Goal: Use online tool/utility

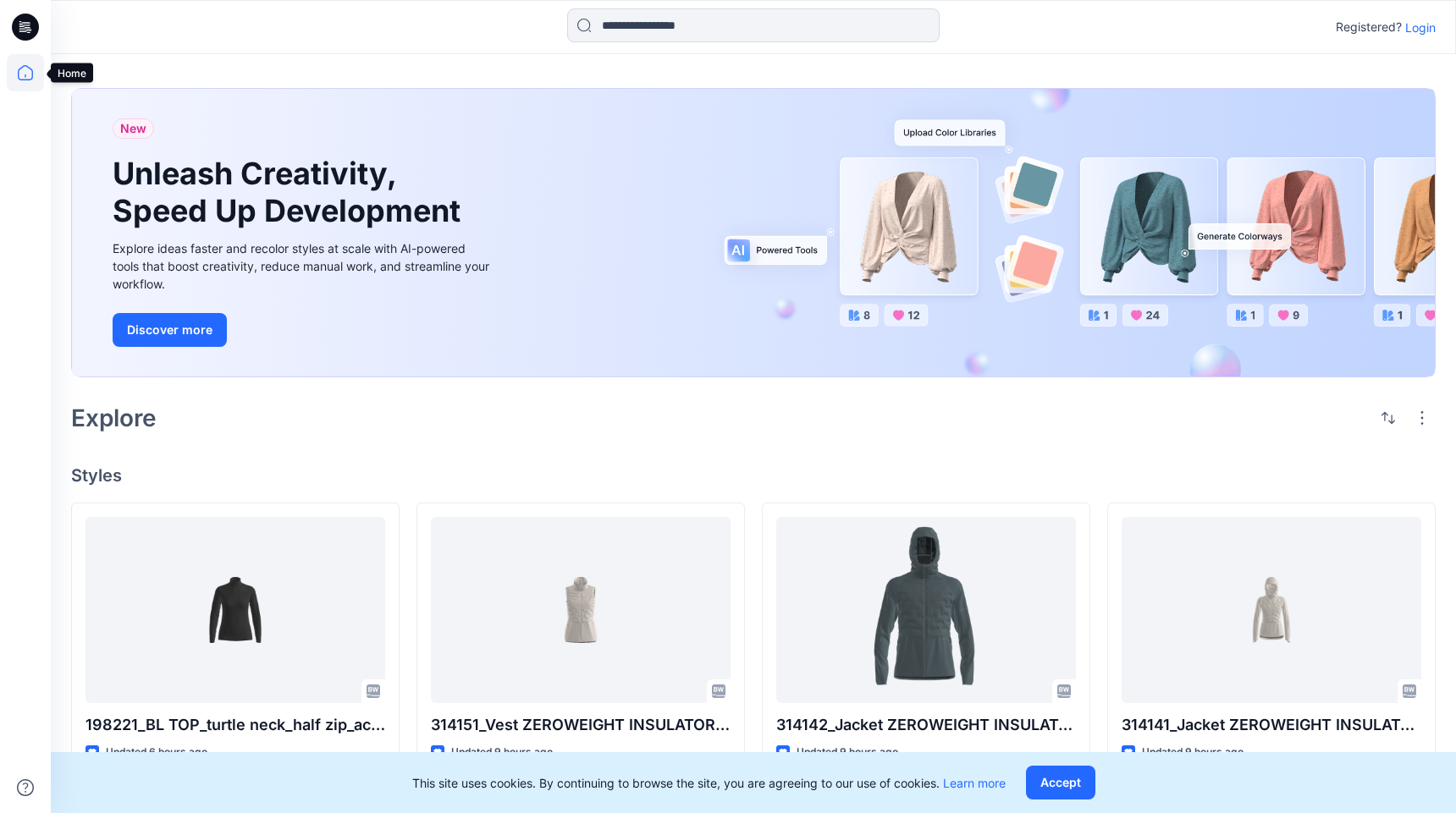
click at [10, 73] on icon at bounding box center [25, 73] width 37 height 37
click at [27, 23] on icon at bounding box center [25, 27] width 27 height 27
click at [22, 72] on icon at bounding box center [25, 73] width 37 height 37
click at [26, 70] on icon at bounding box center [25, 73] width 37 height 37
click at [29, 35] on icon at bounding box center [25, 27] width 27 height 27
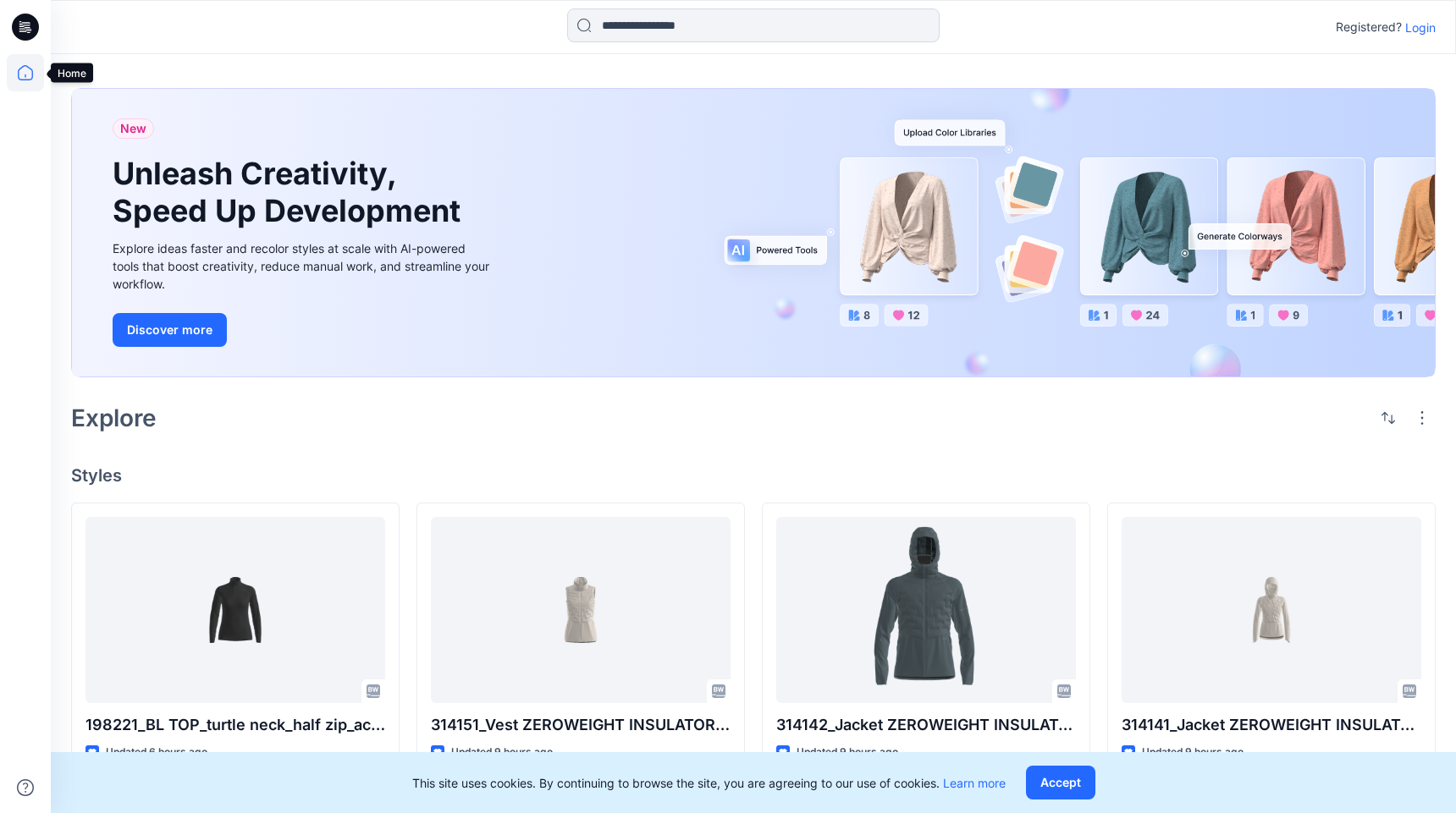
click at [17, 84] on icon at bounding box center [25, 73] width 37 height 37
click at [28, 26] on icon at bounding box center [25, 27] width 27 height 27
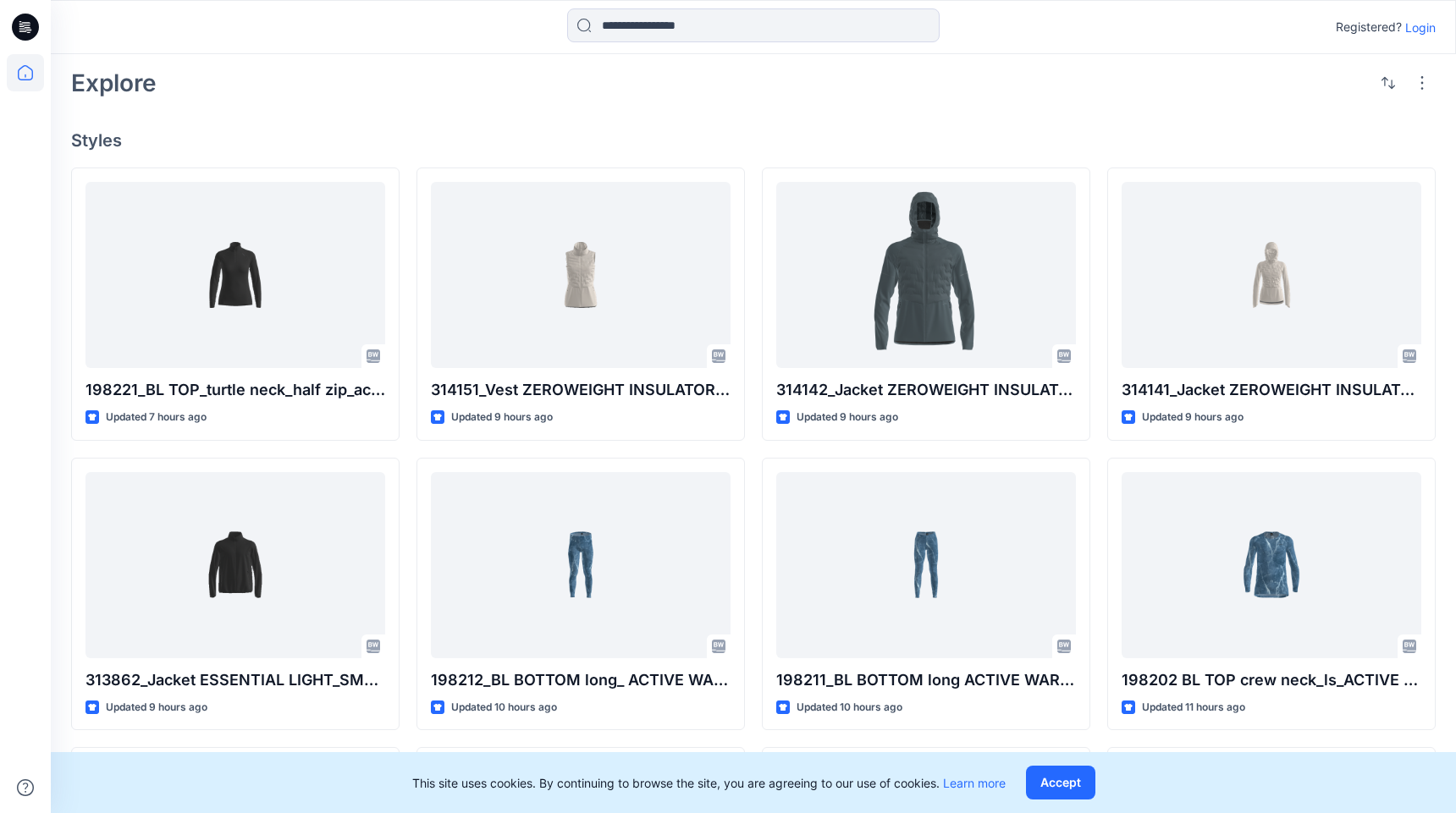
scroll to position [337, 0]
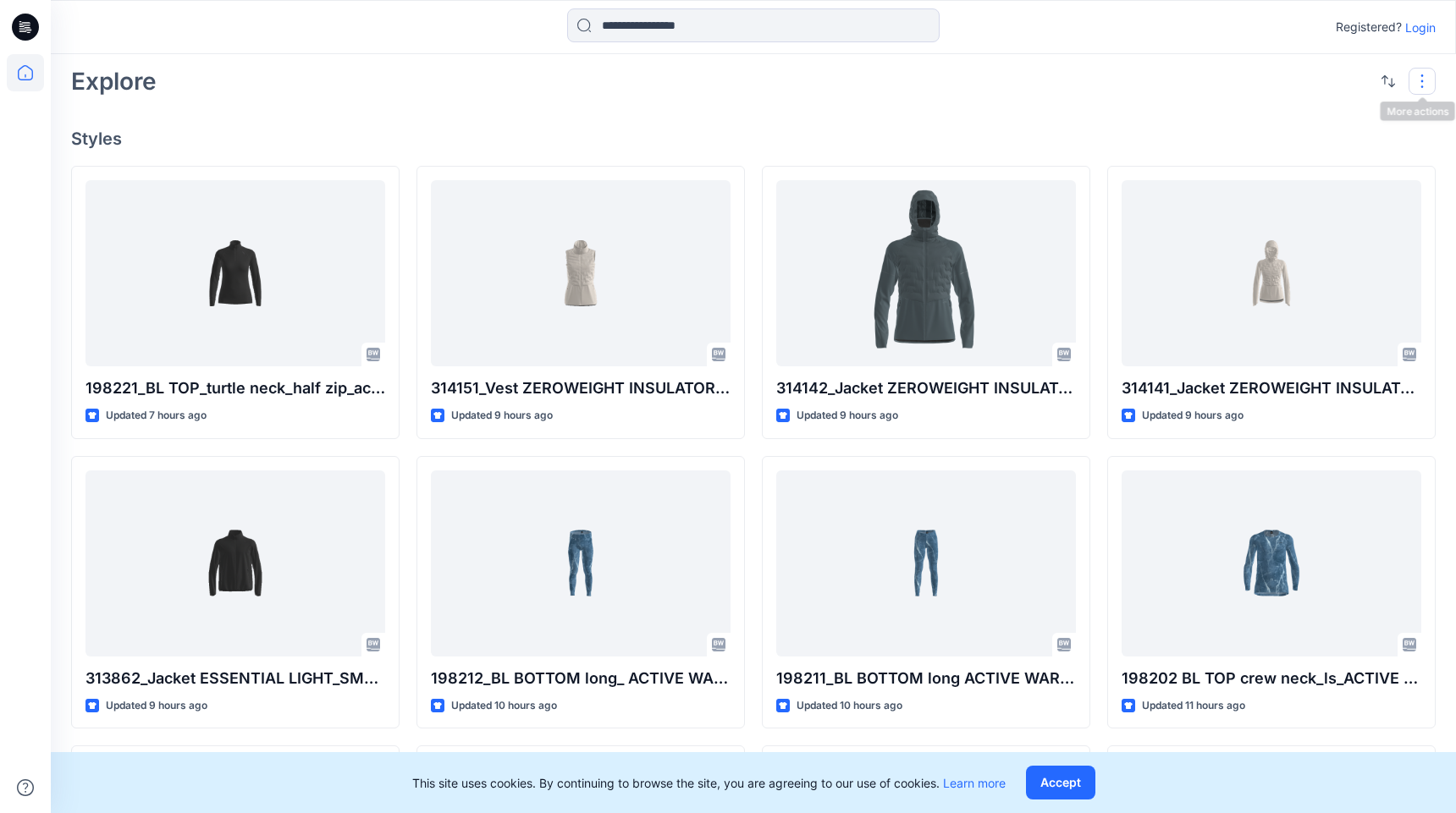
click at [1423, 90] on button "button" at bounding box center [1422, 82] width 27 height 27
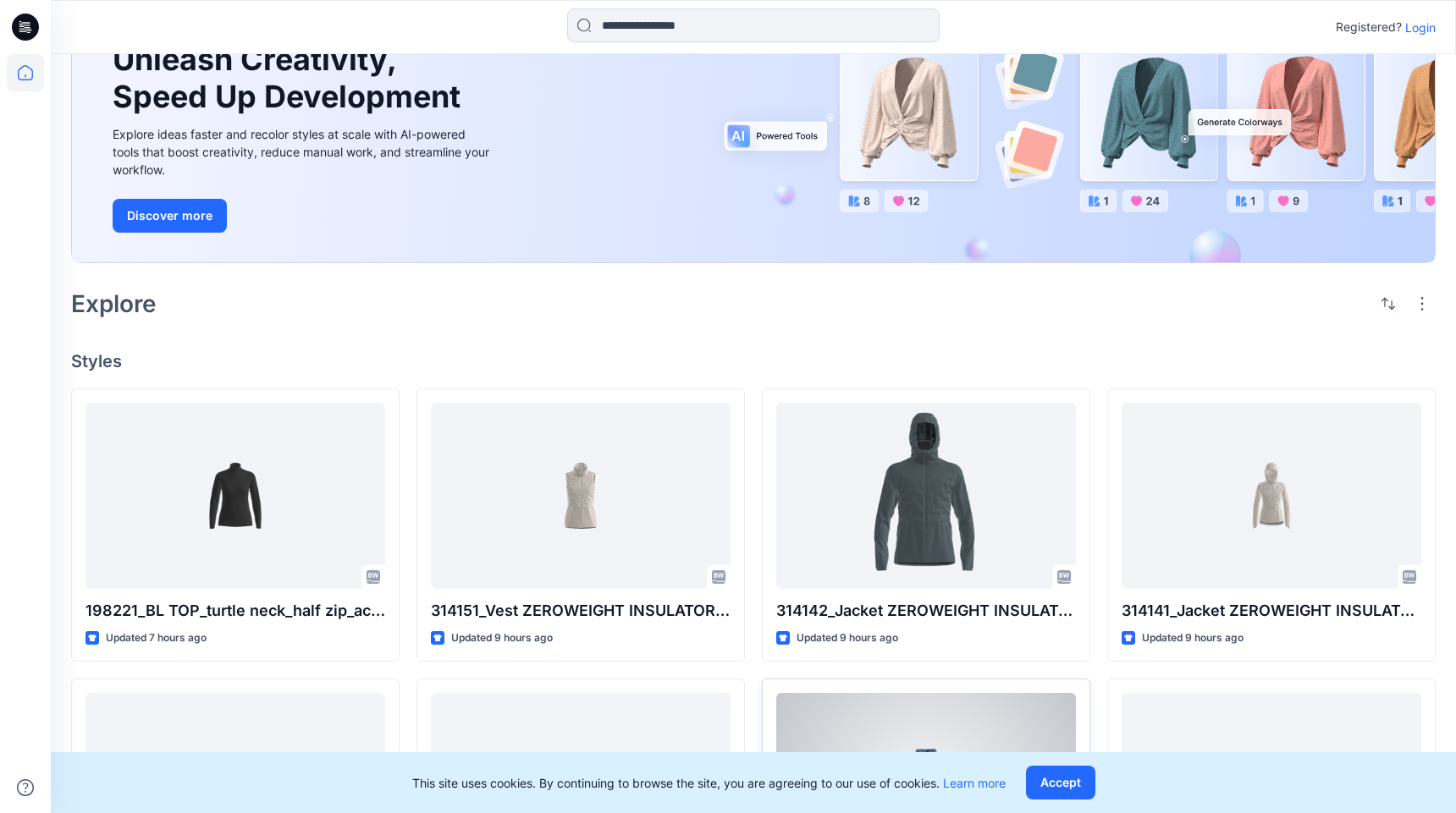
scroll to position [0, 0]
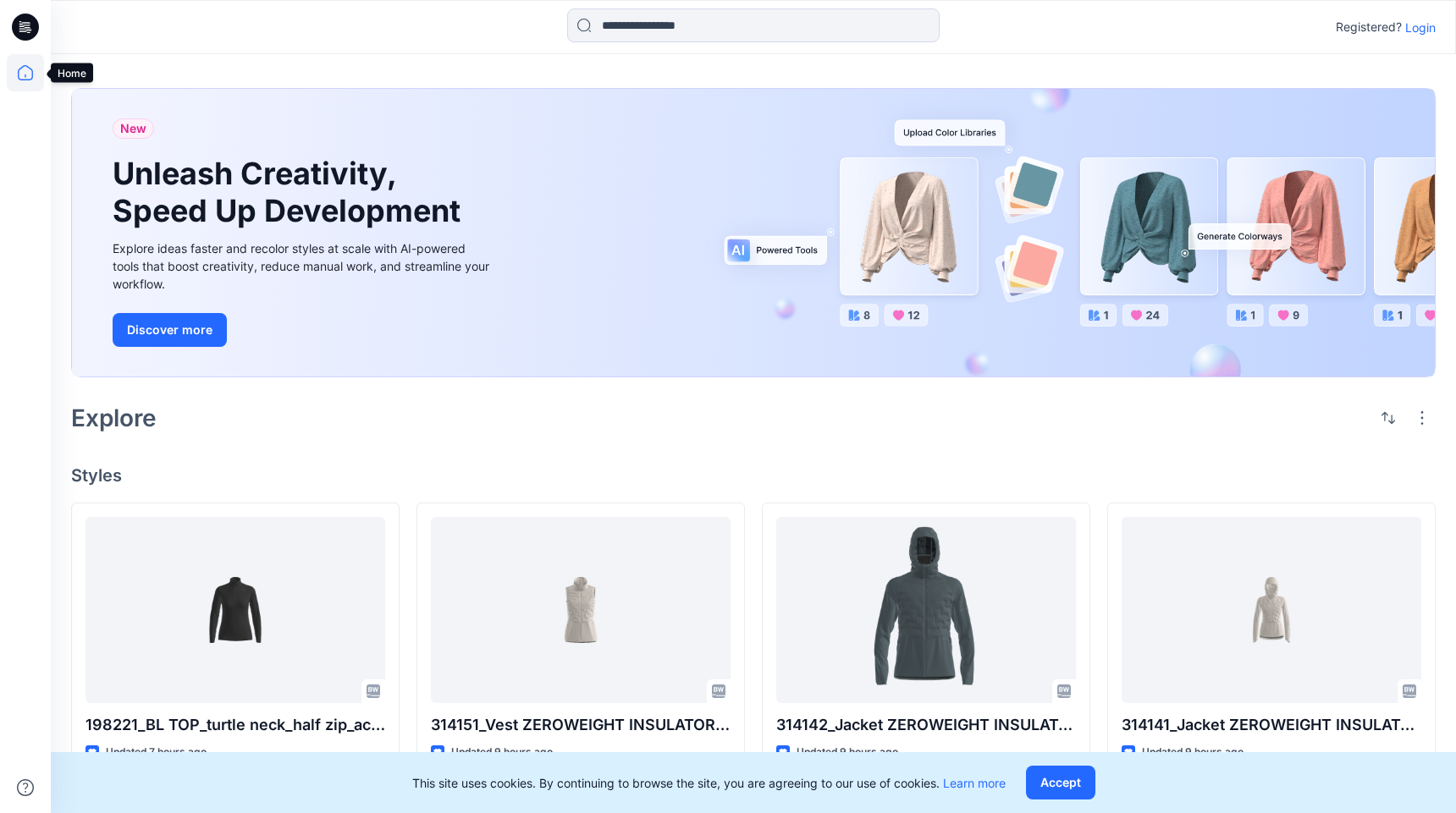
click at [19, 78] on icon at bounding box center [25, 73] width 16 height 16
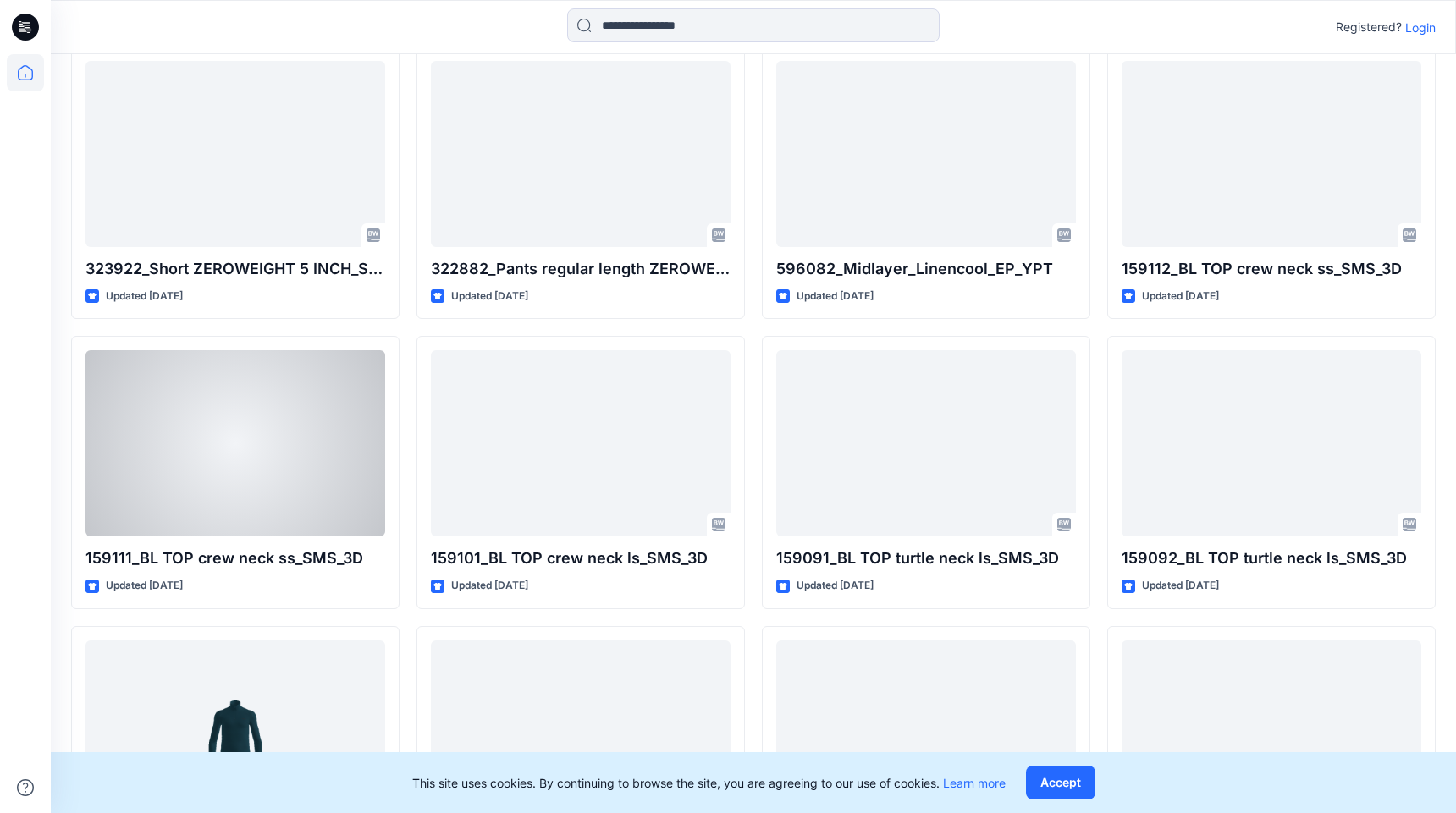
scroll to position [3059, 0]
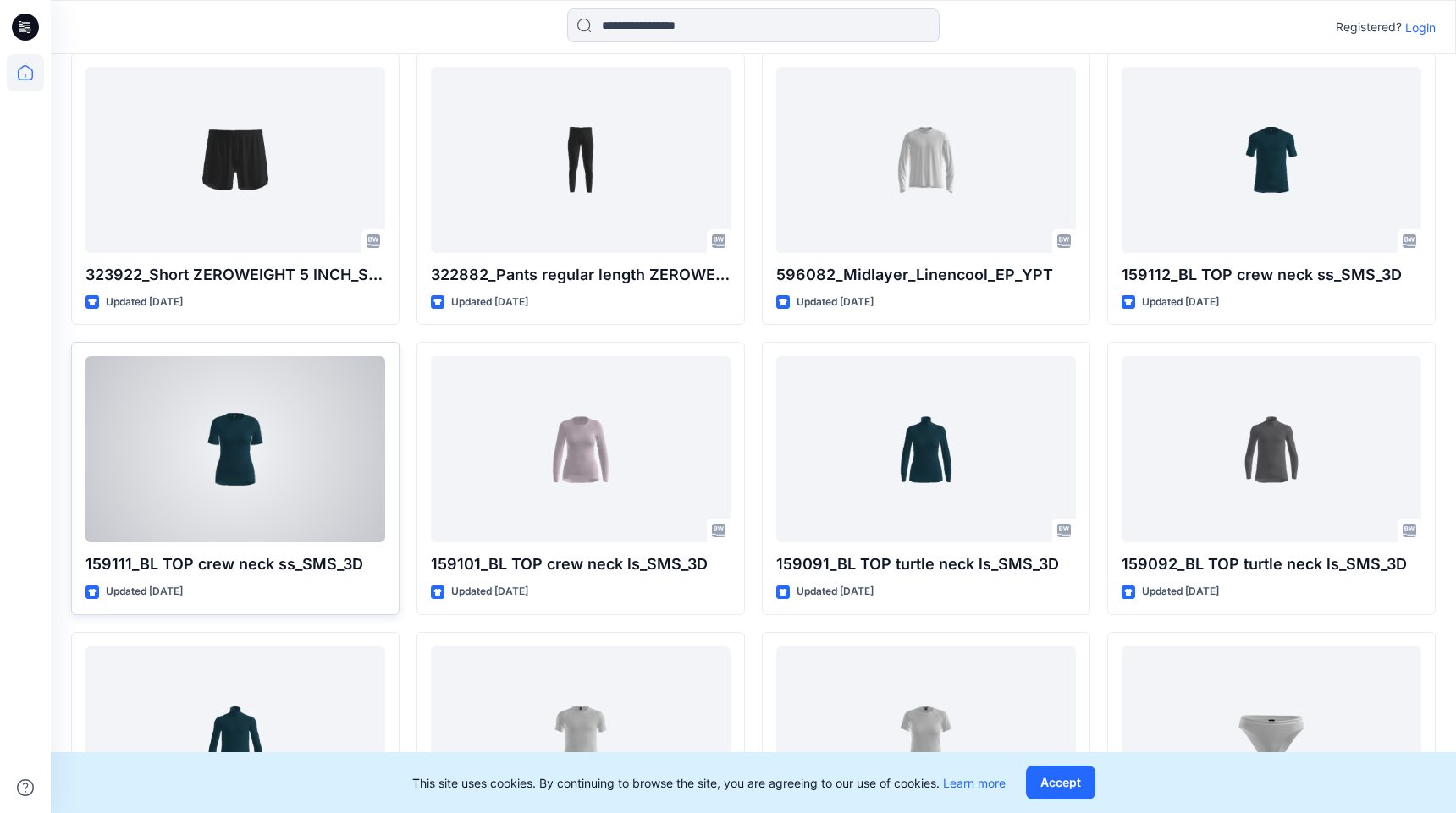
click at [185, 498] on div at bounding box center [236, 449] width 300 height 186
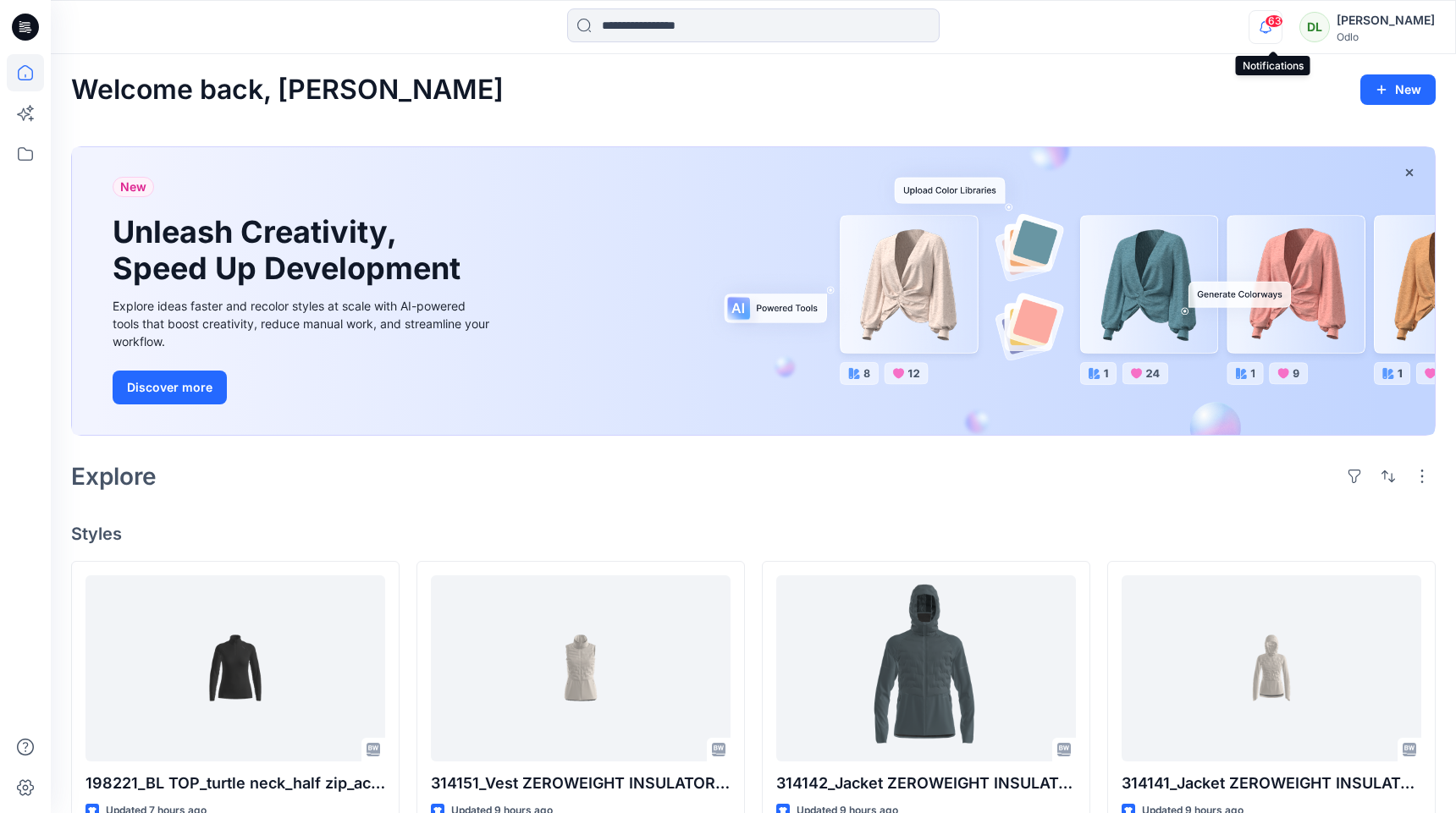
click at [1270, 28] on icon "button" at bounding box center [1265, 26] width 32 height 34
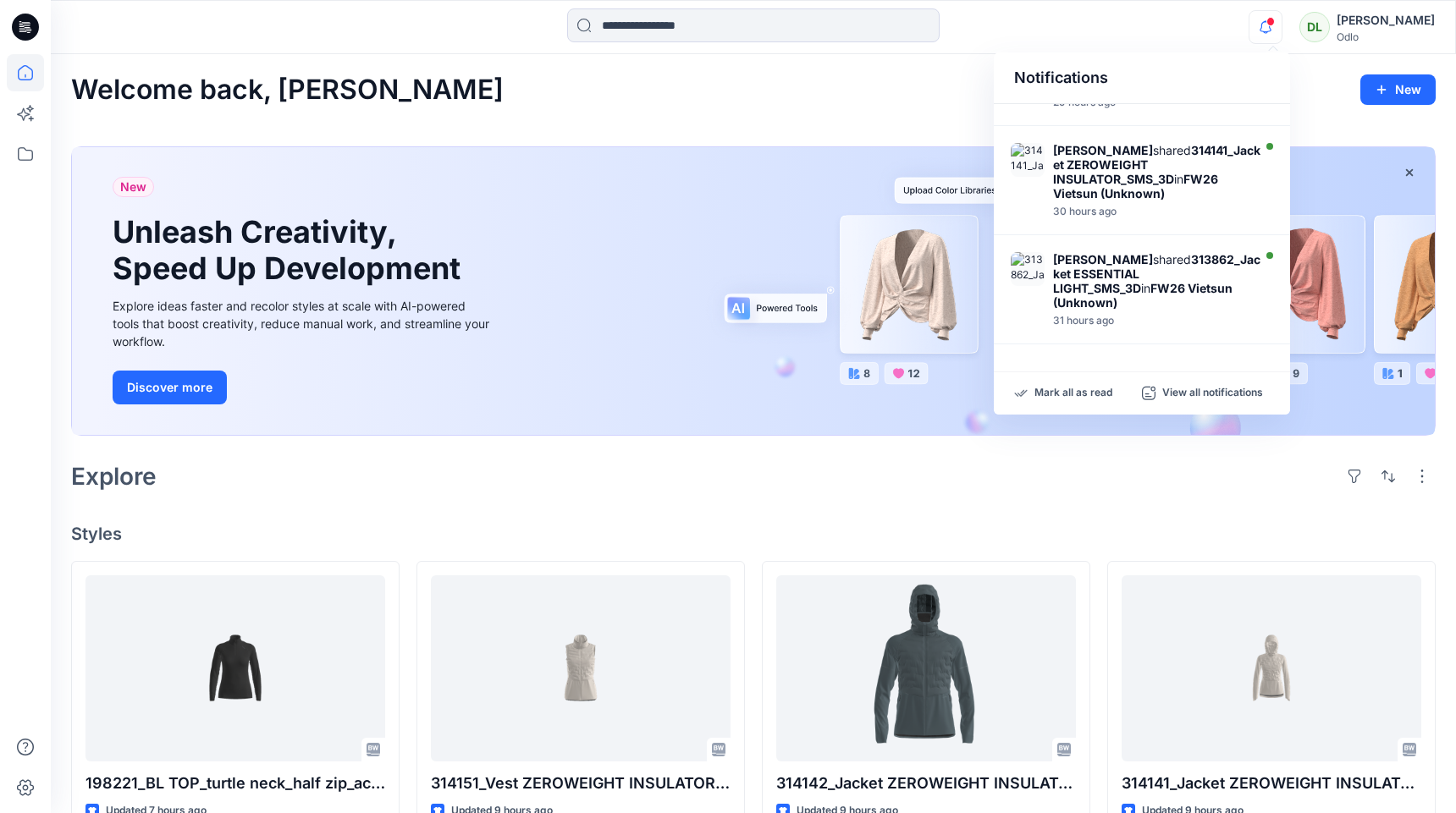
scroll to position [867, 0]
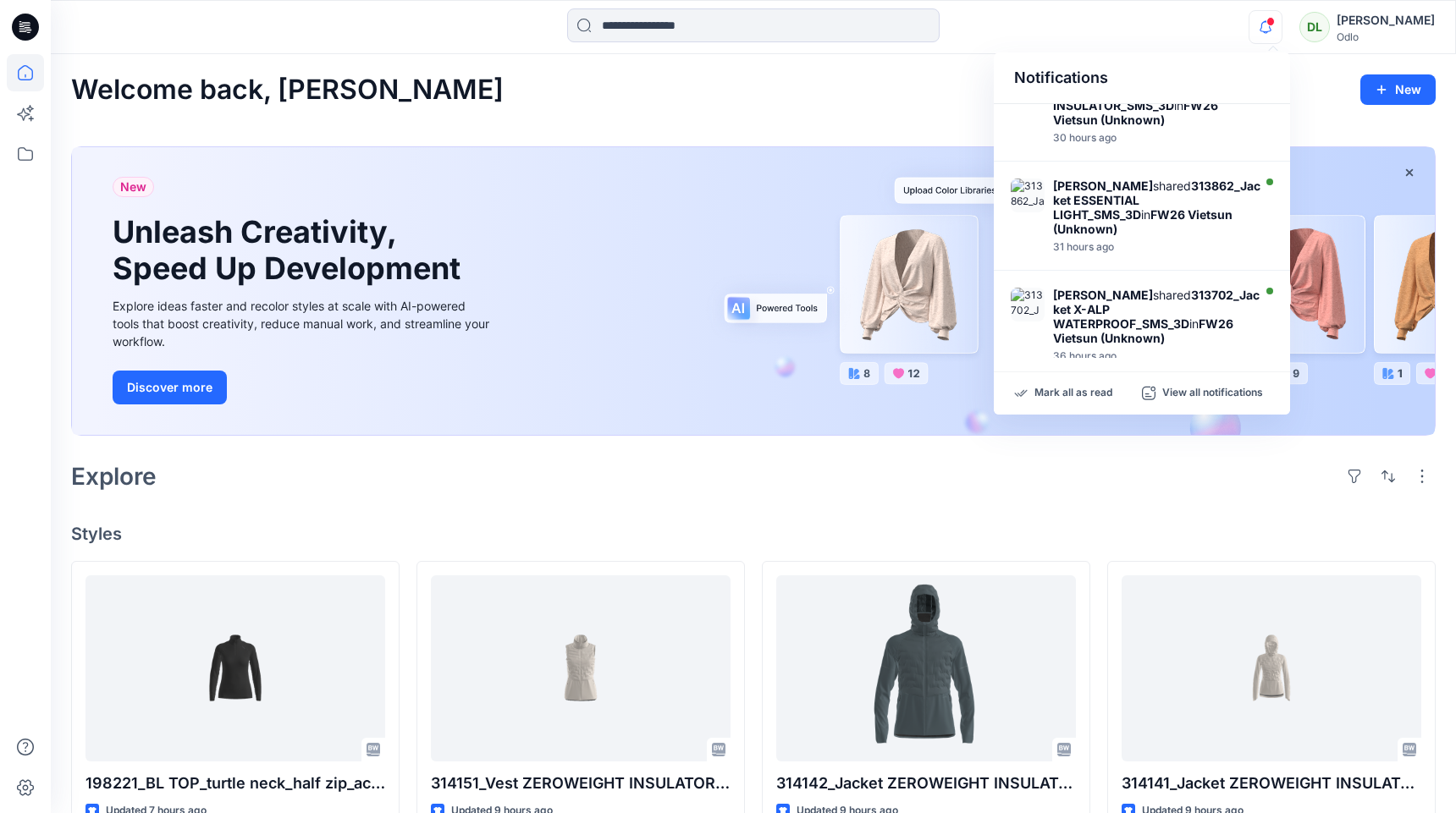
click at [838, 116] on div "Welcome back, [PERSON_NAME] New New Unleash Creativity, Speed Up Development Ex…" at bounding box center [753, 774] width 1405 height 1440
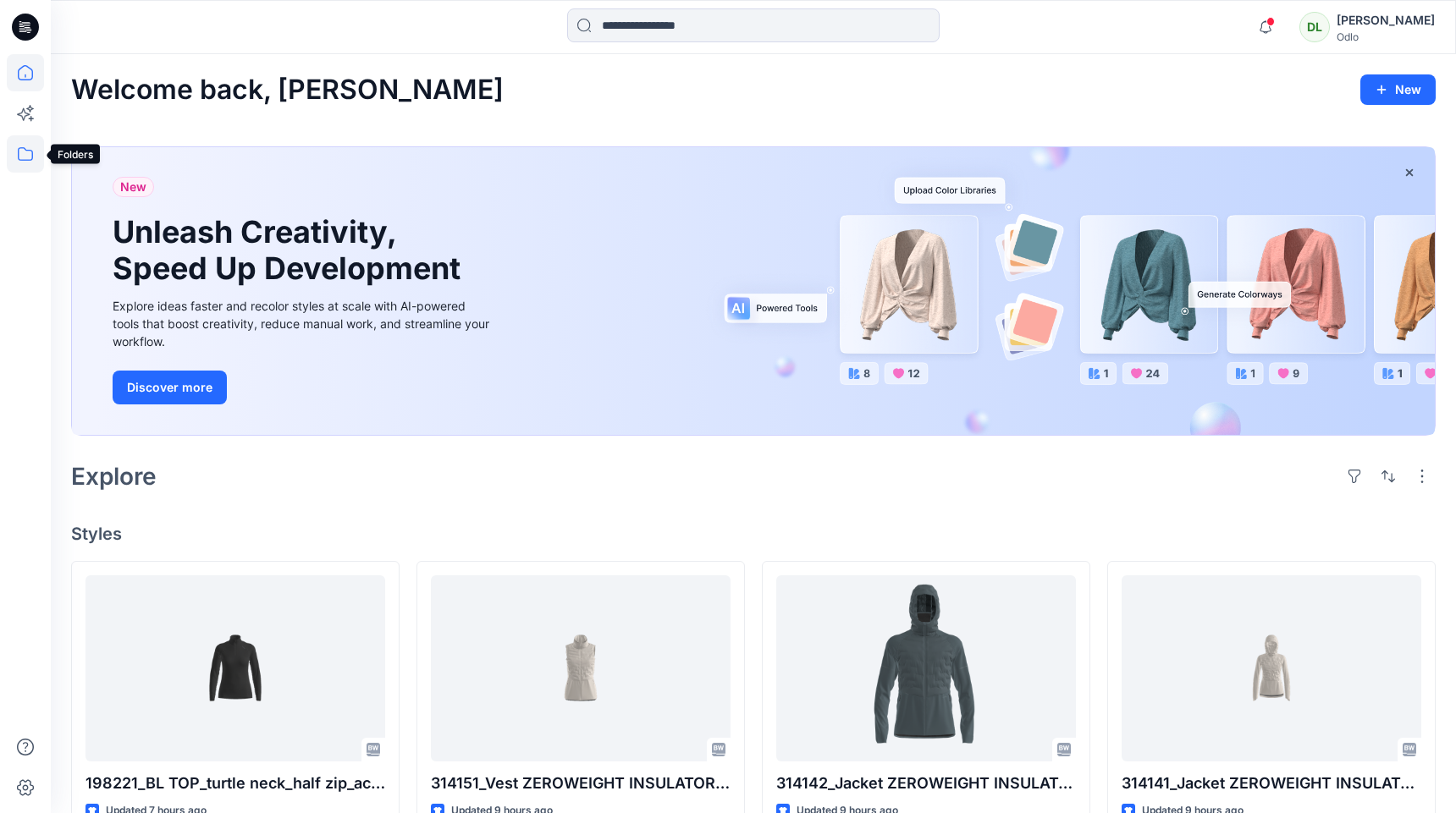
click at [27, 152] on icon at bounding box center [25, 154] width 37 height 37
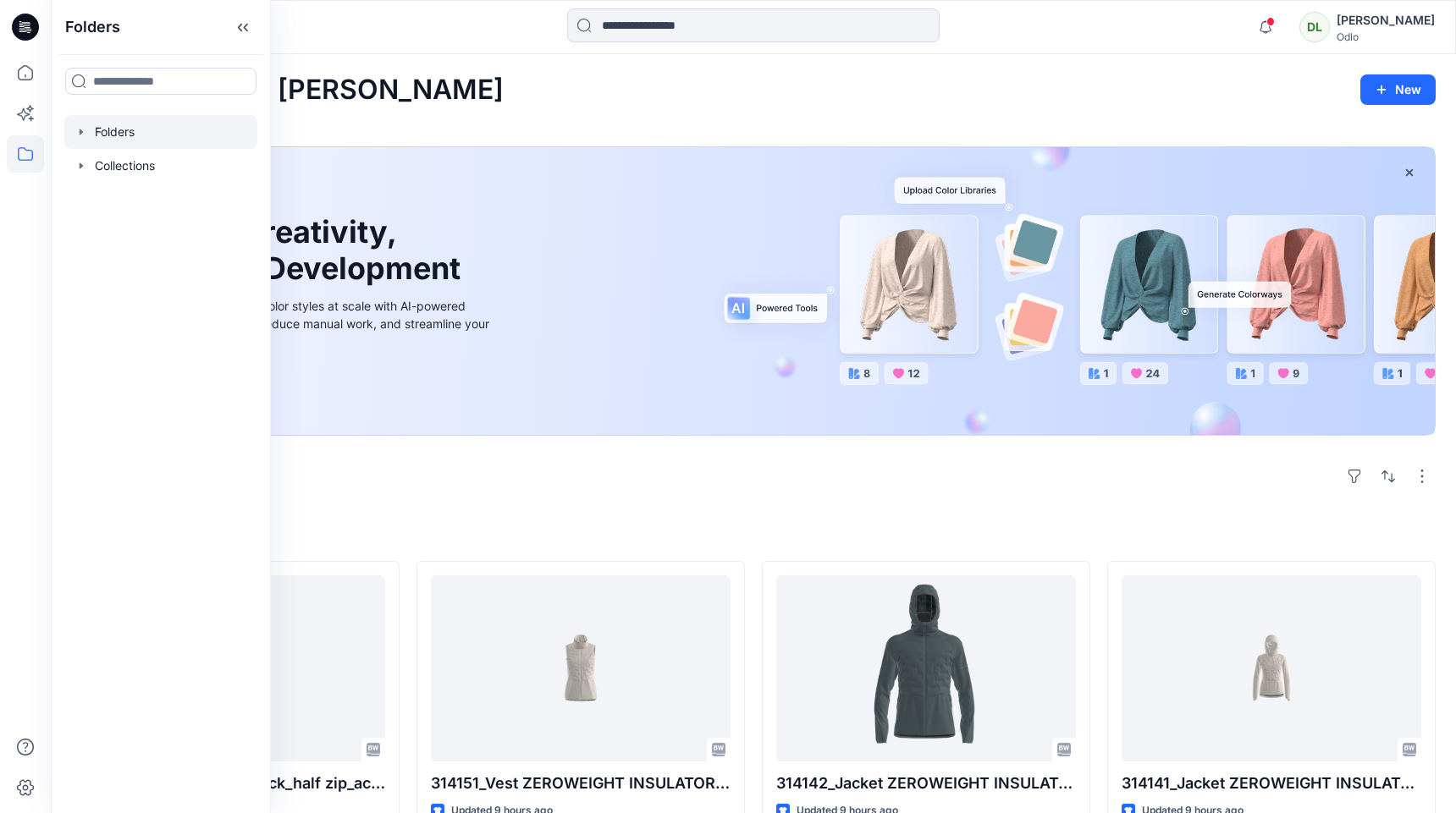
click at [121, 137] on div at bounding box center [161, 131] width 193 height 34
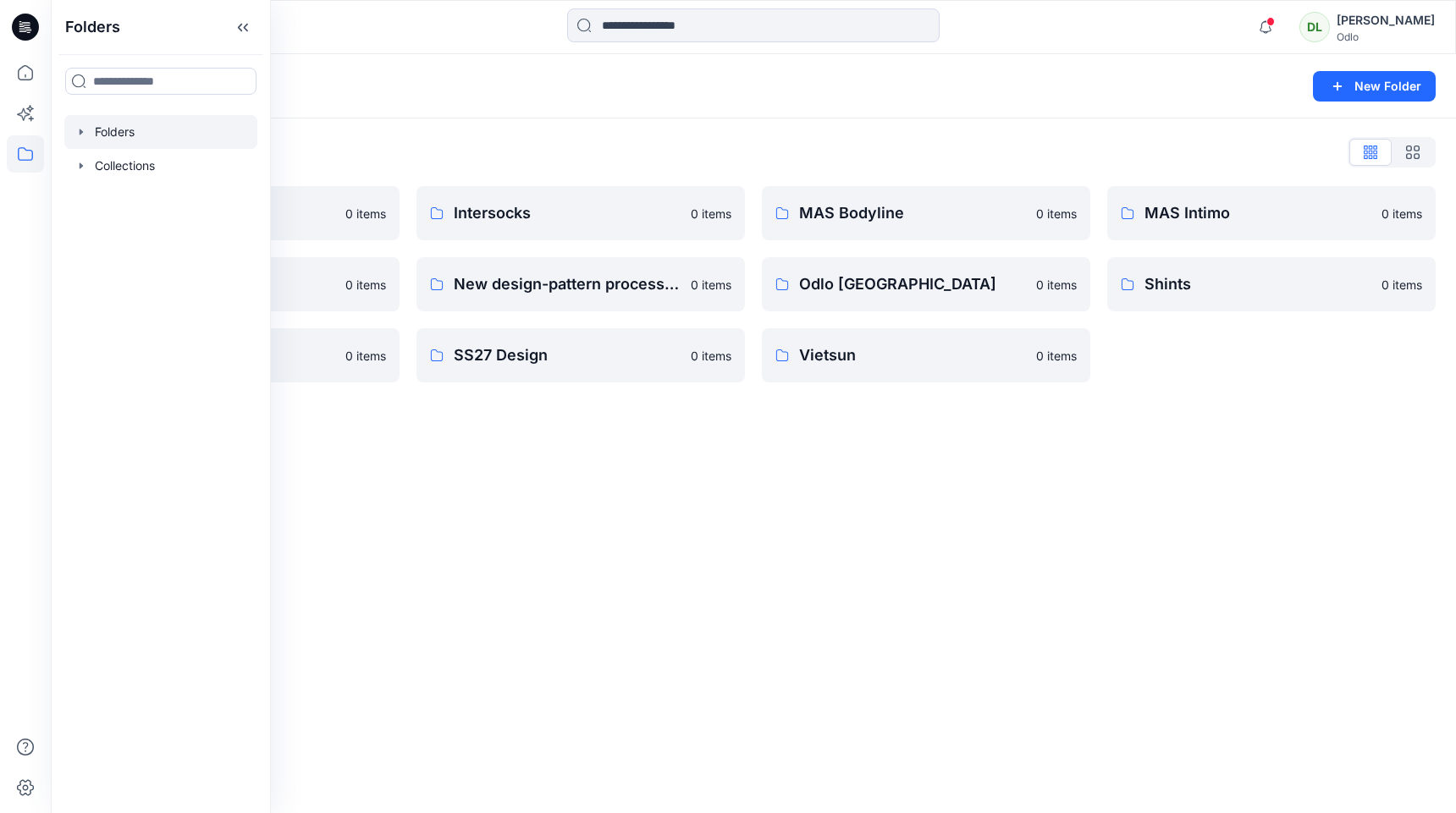
click at [81, 134] on icon "button" at bounding box center [81, 132] width 14 height 14
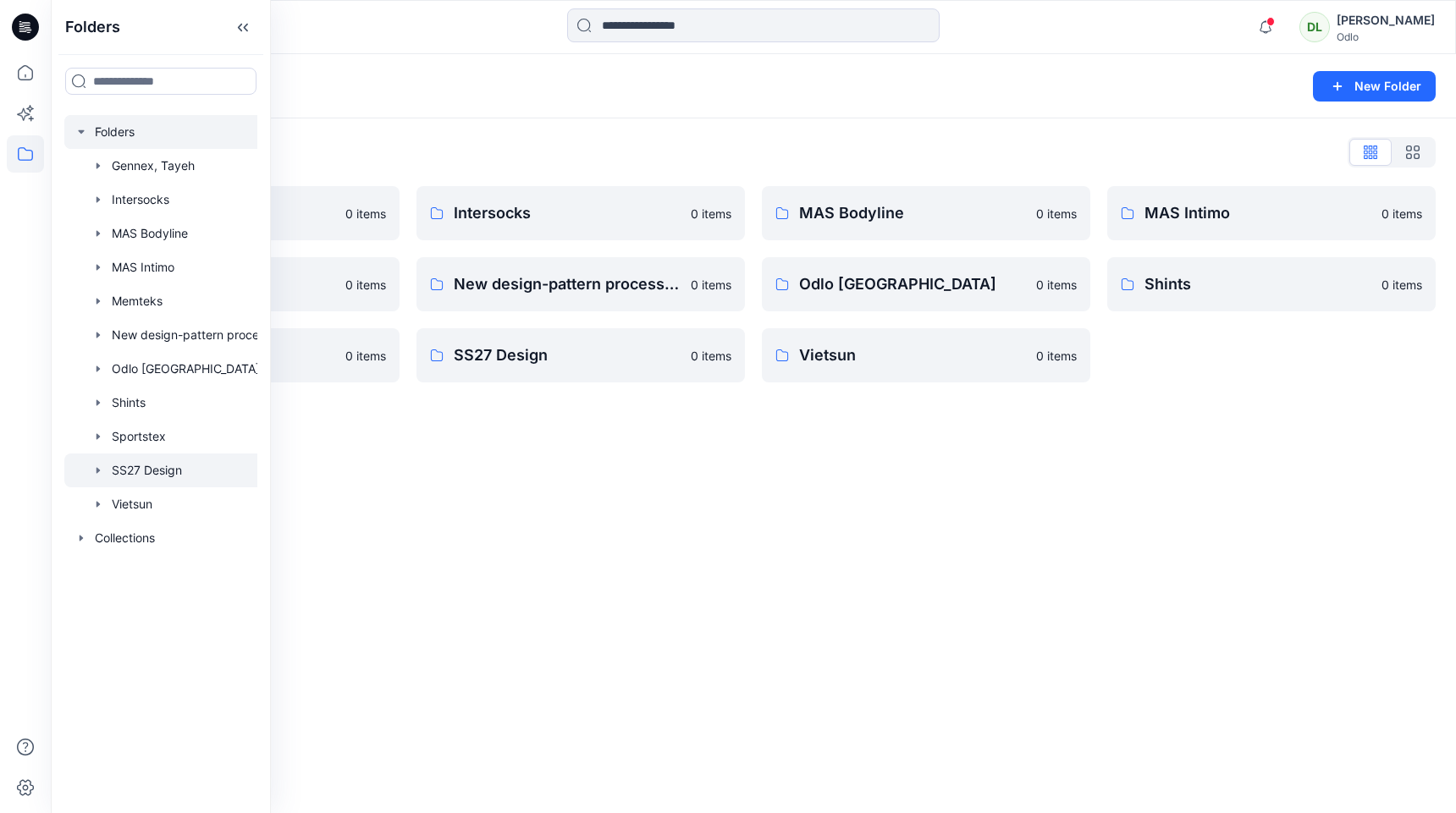
click at [153, 474] on div at bounding box center [182, 470] width 237 height 34
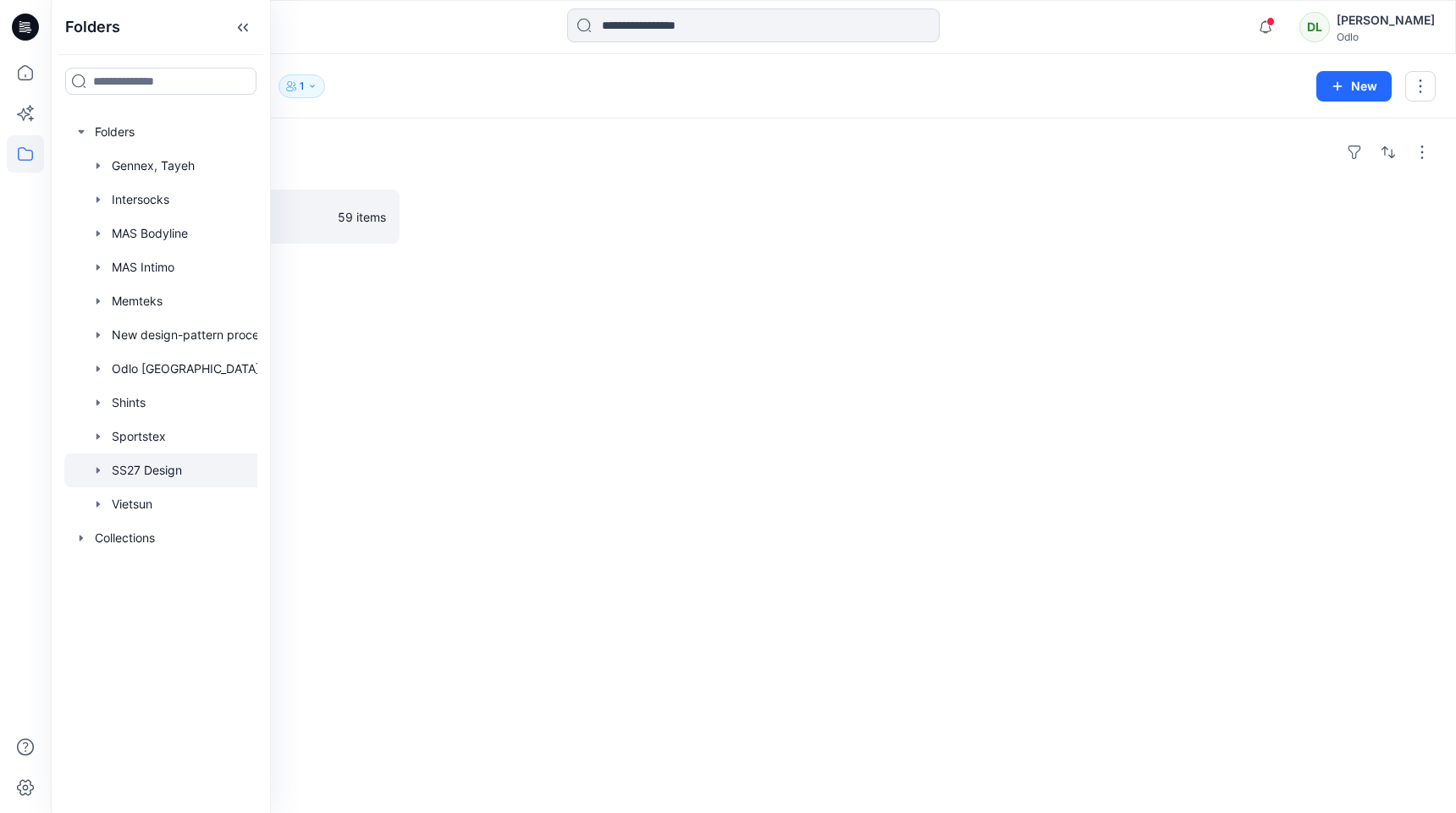
click at [397, 339] on div "Folders SS27 Gennex, Tayeh 59 items" at bounding box center [753, 466] width 1405 height 695
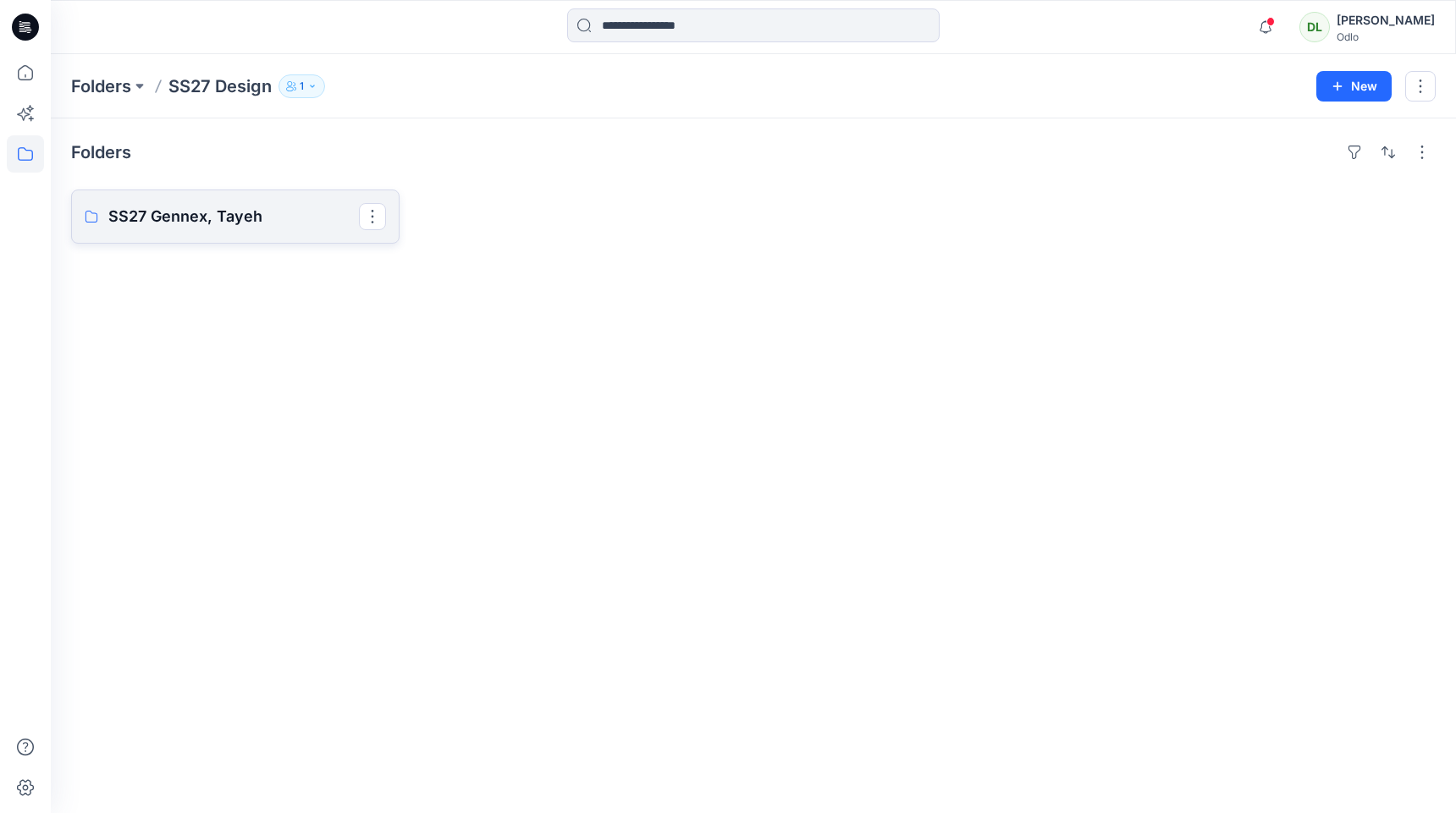
click at [185, 204] on p "SS27 Gennex, Tayeh" at bounding box center [233, 216] width 250 height 23
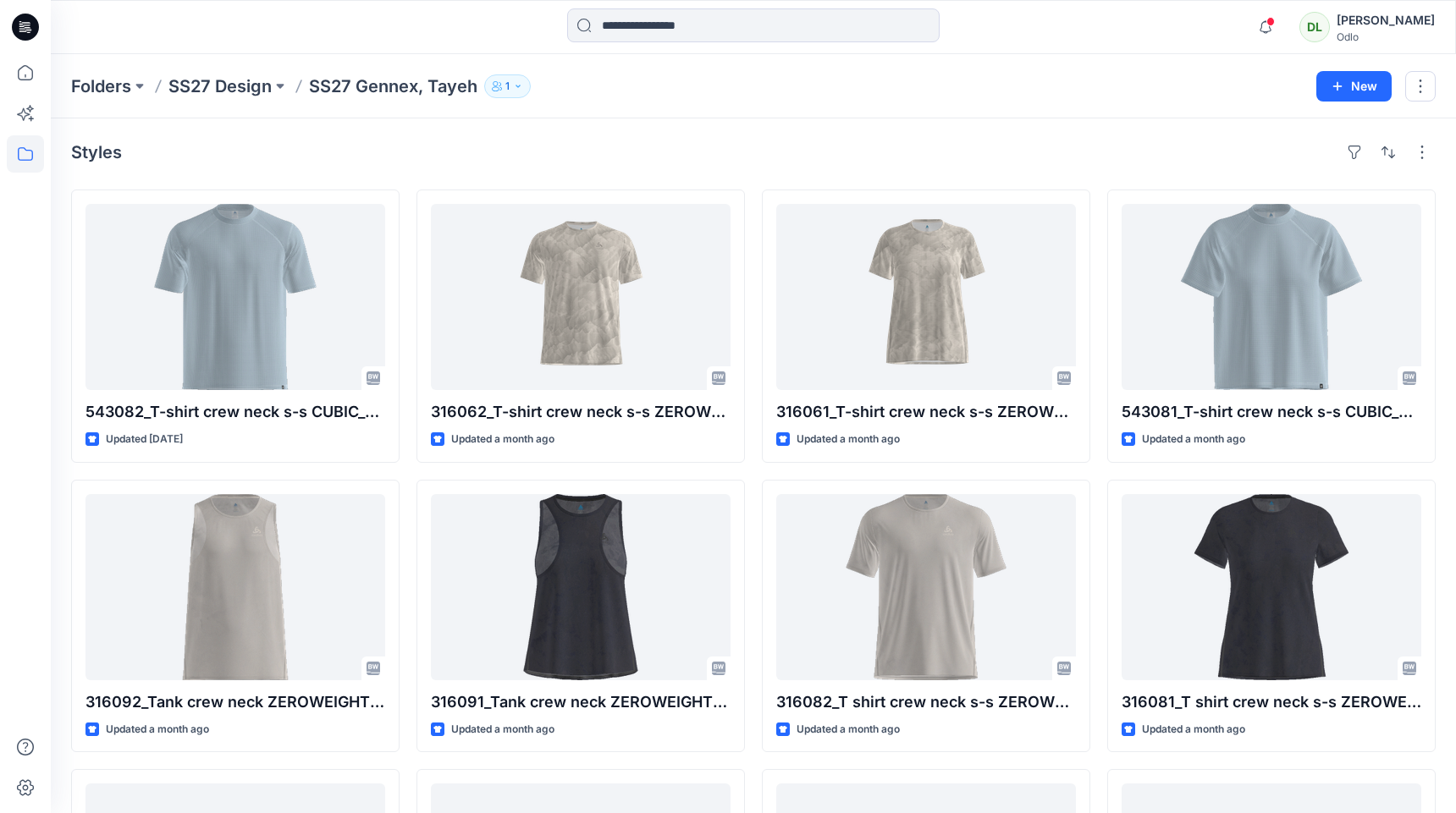
click at [517, 85] on icon "button" at bounding box center [518, 86] width 10 height 10
click at [444, 139] on div "Styles" at bounding box center [753, 153] width 1364 height 27
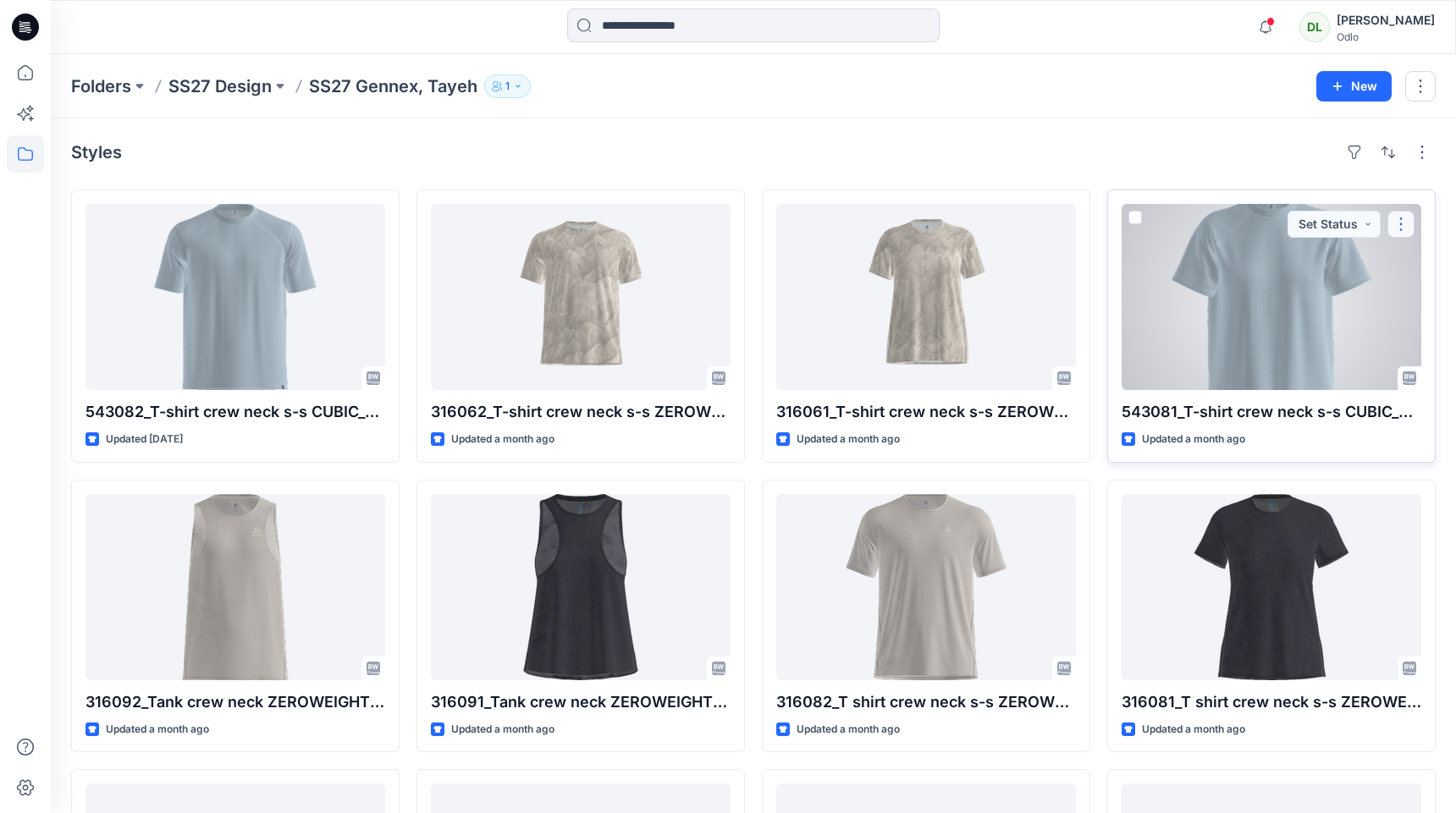
click at [1400, 221] on button "button" at bounding box center [1400, 224] width 27 height 27
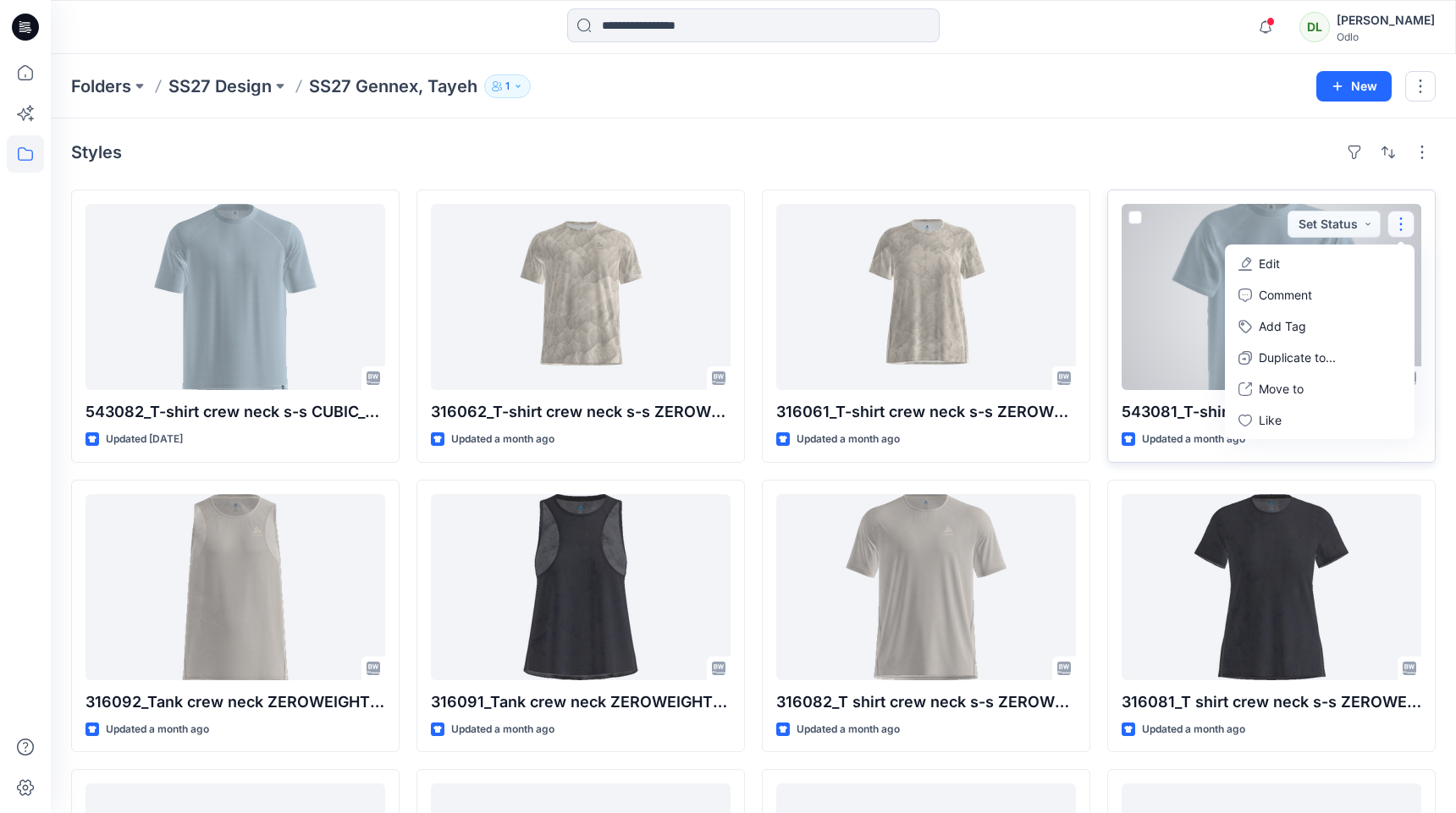
click at [1140, 215] on span at bounding box center [1135, 217] width 14 height 14
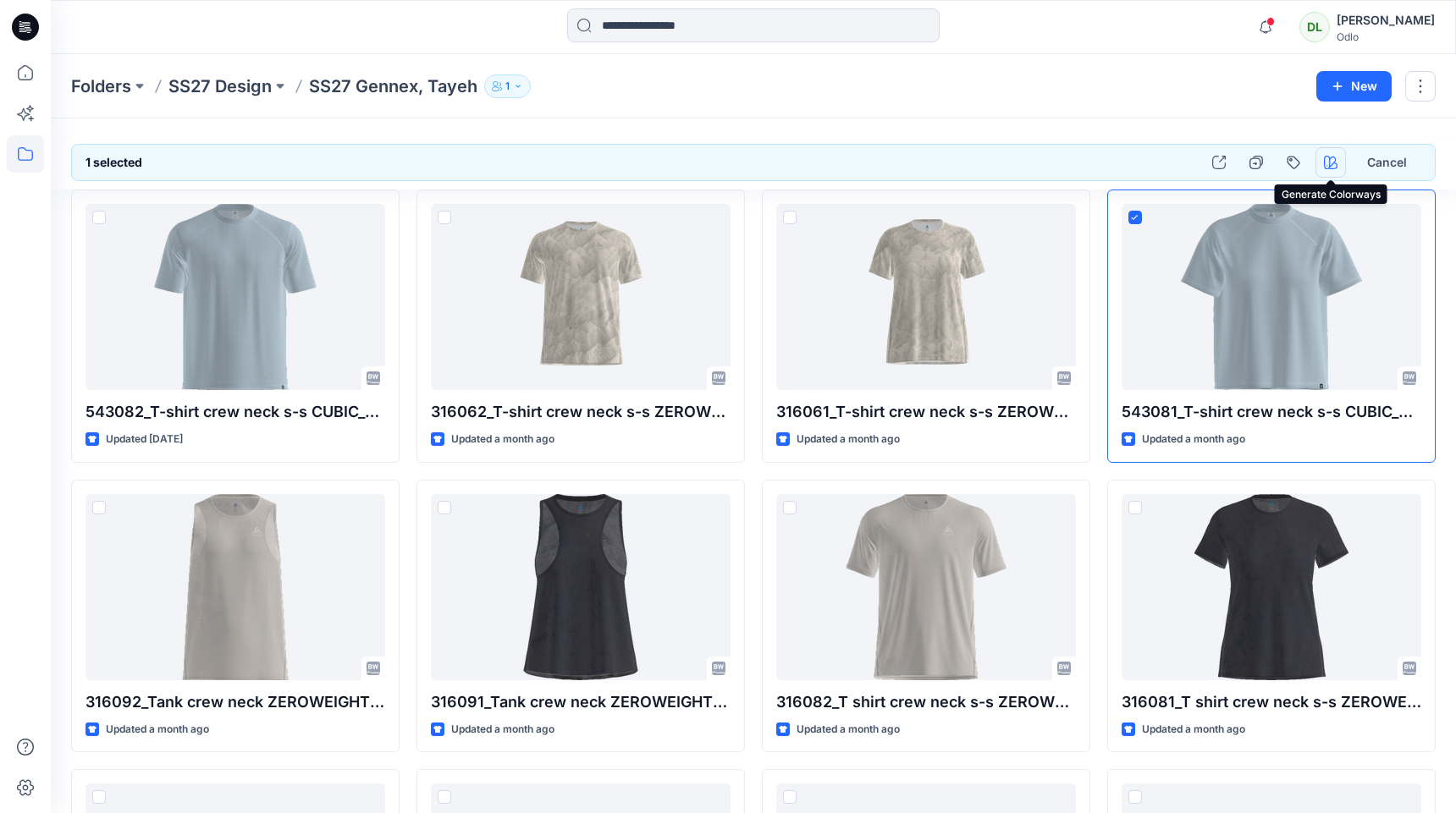
click at [1320, 161] on button "button" at bounding box center [1330, 162] width 30 height 30
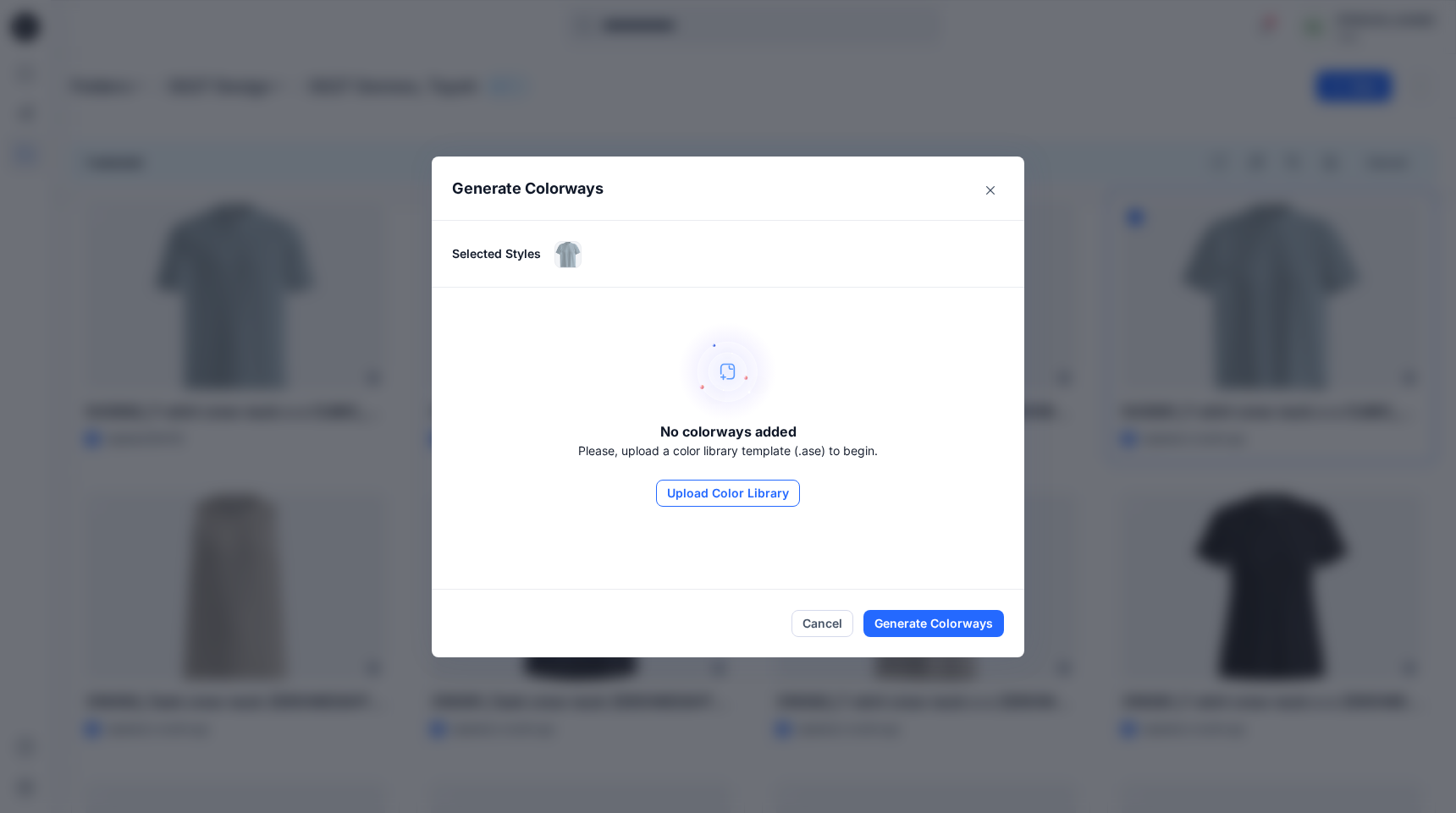
click at [743, 497] on button "Upload Color Library" at bounding box center [728, 494] width 144 height 27
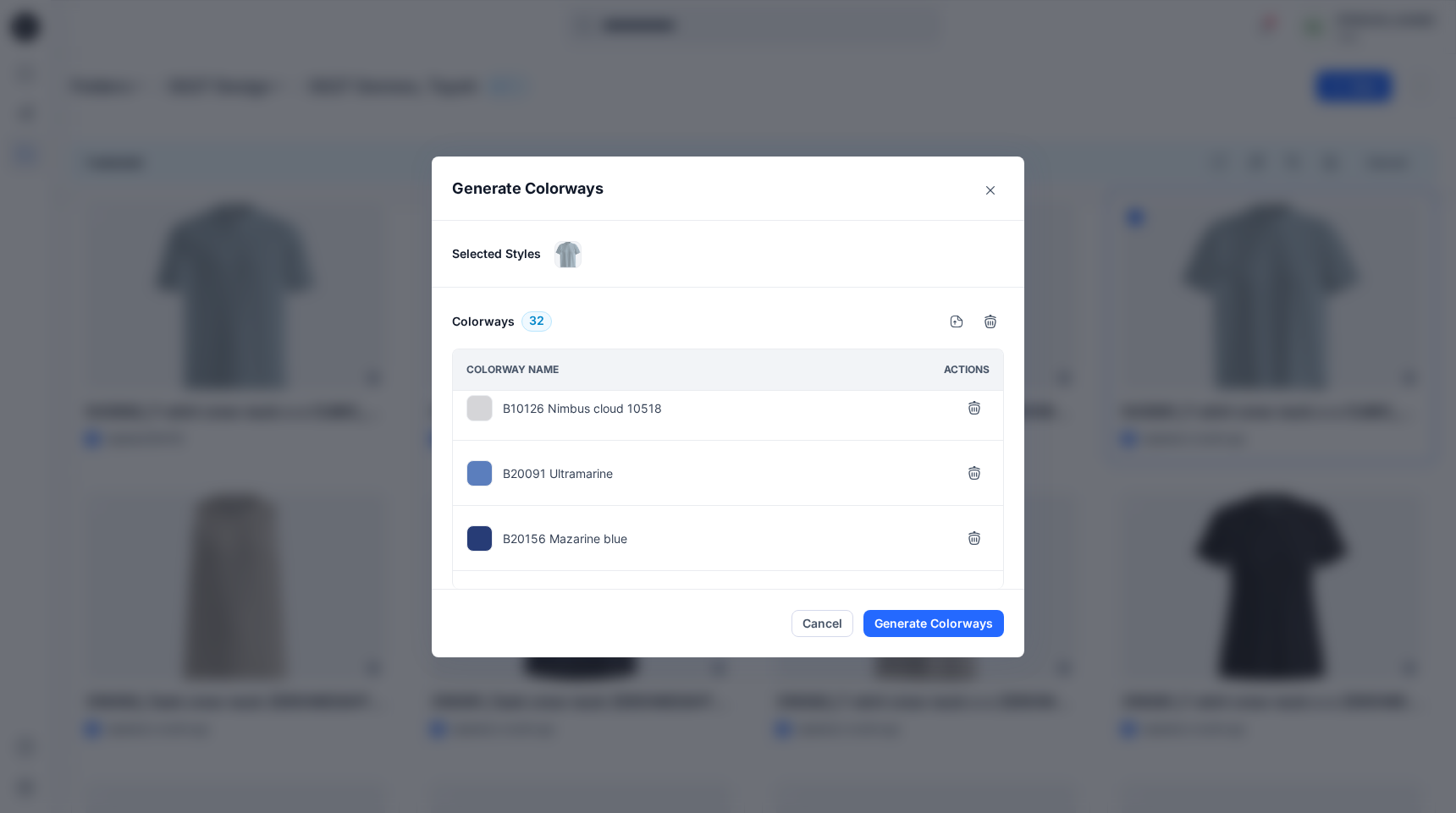
scroll to position [1887, 0]
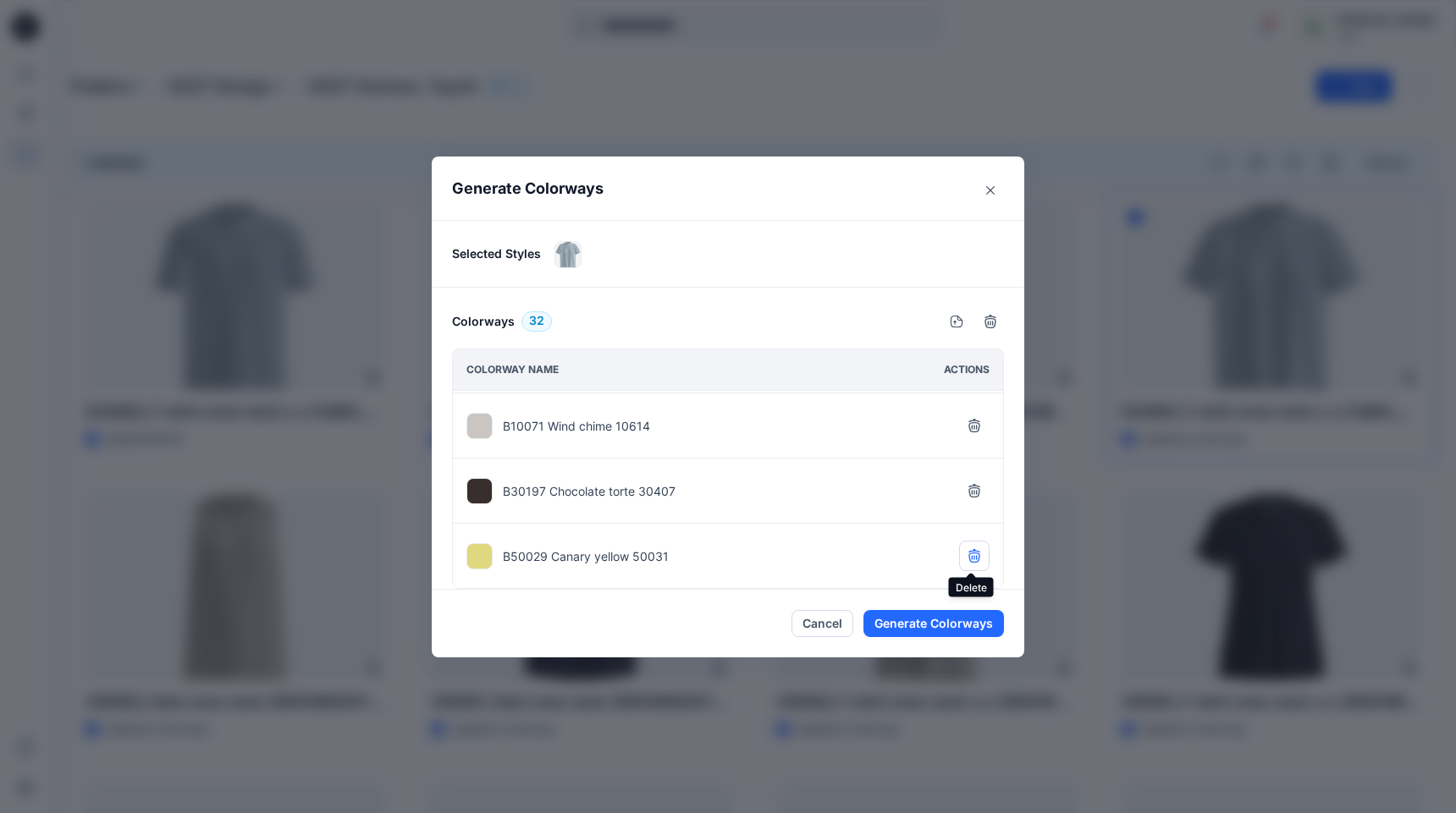
click at [967, 551] on icon "button" at bounding box center [974, 556] width 14 height 14
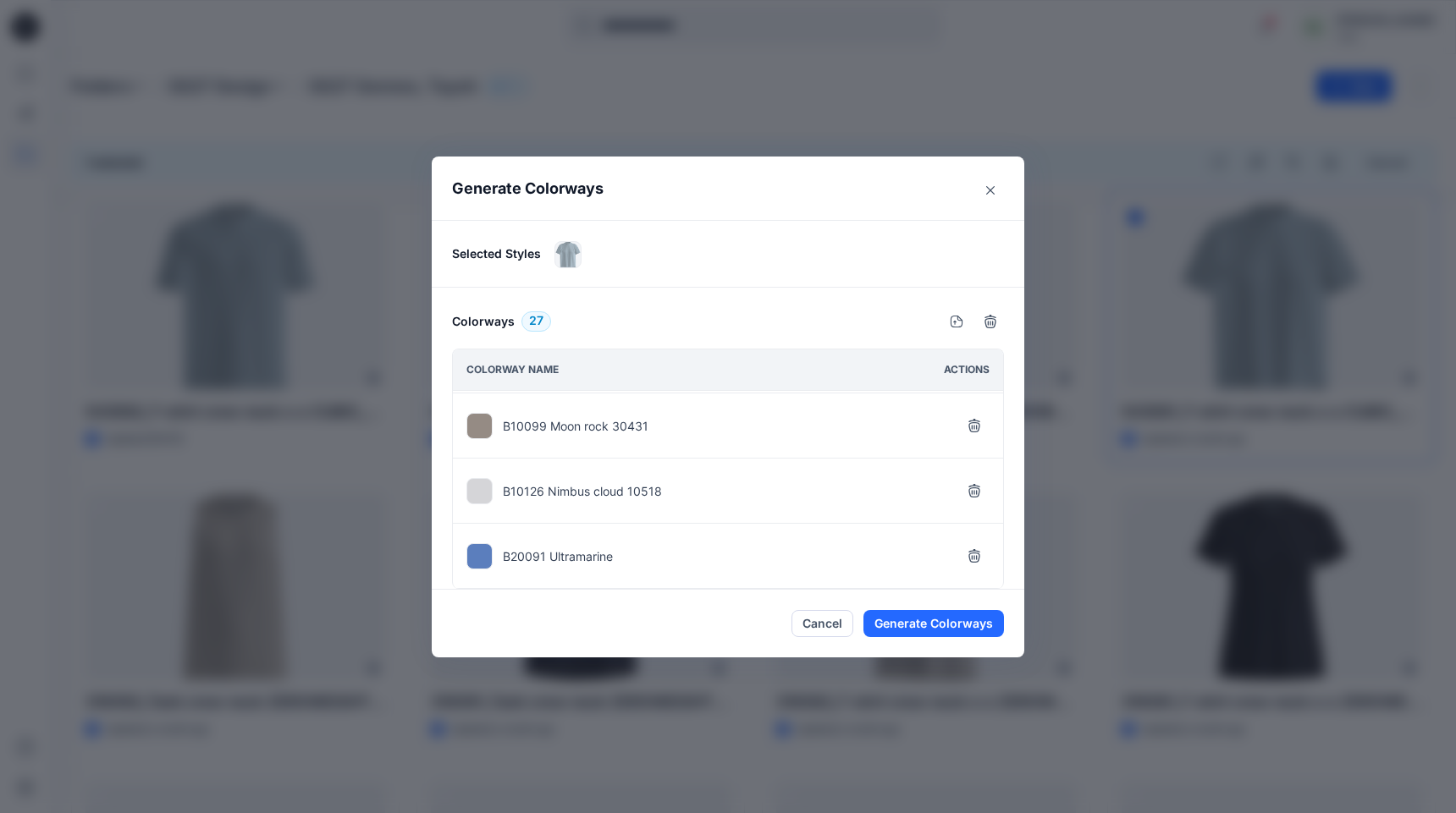
click at [967, 551] on icon "button" at bounding box center [974, 556] width 14 height 14
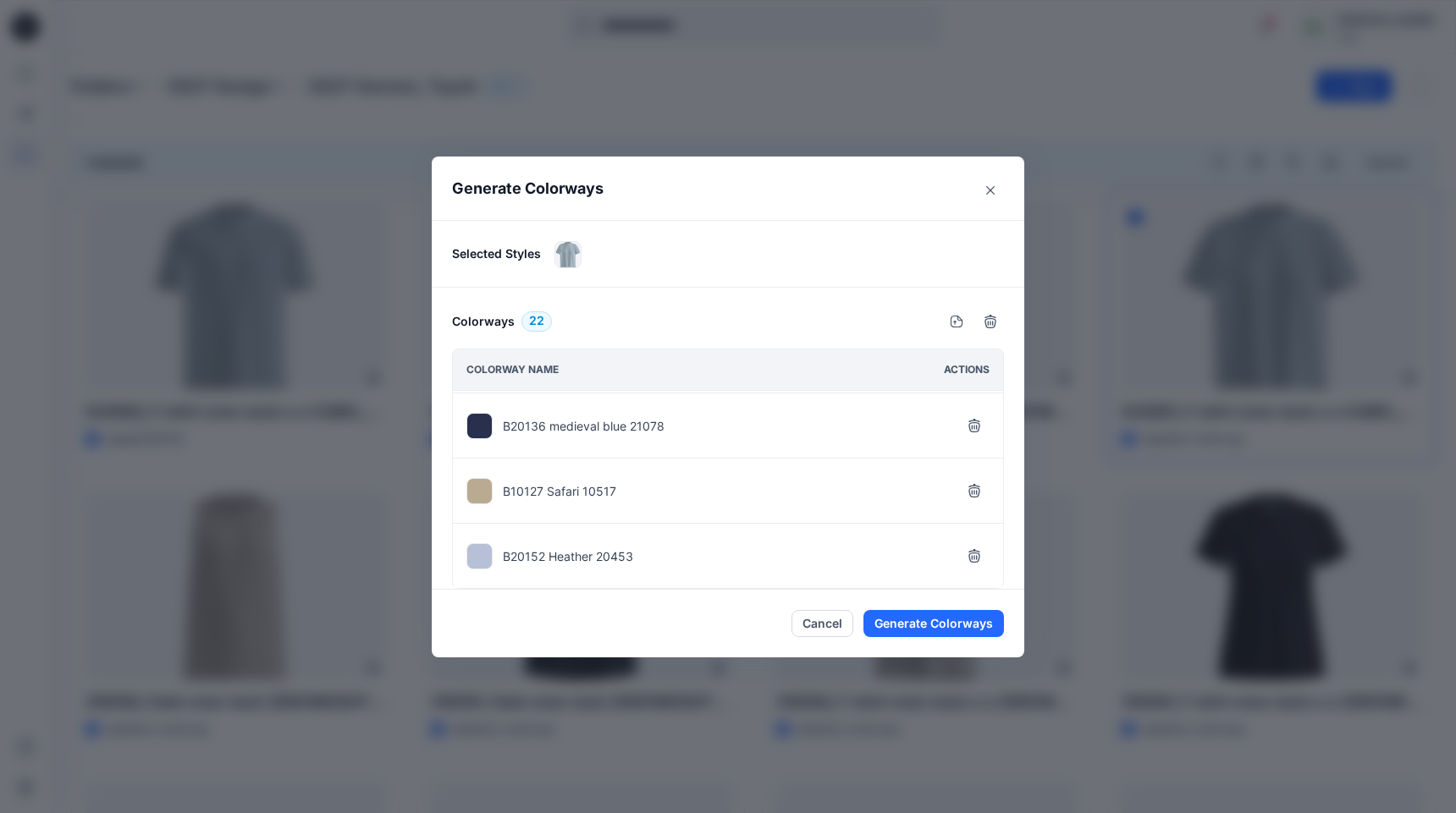
click at [967, 551] on icon "button" at bounding box center [974, 556] width 14 height 14
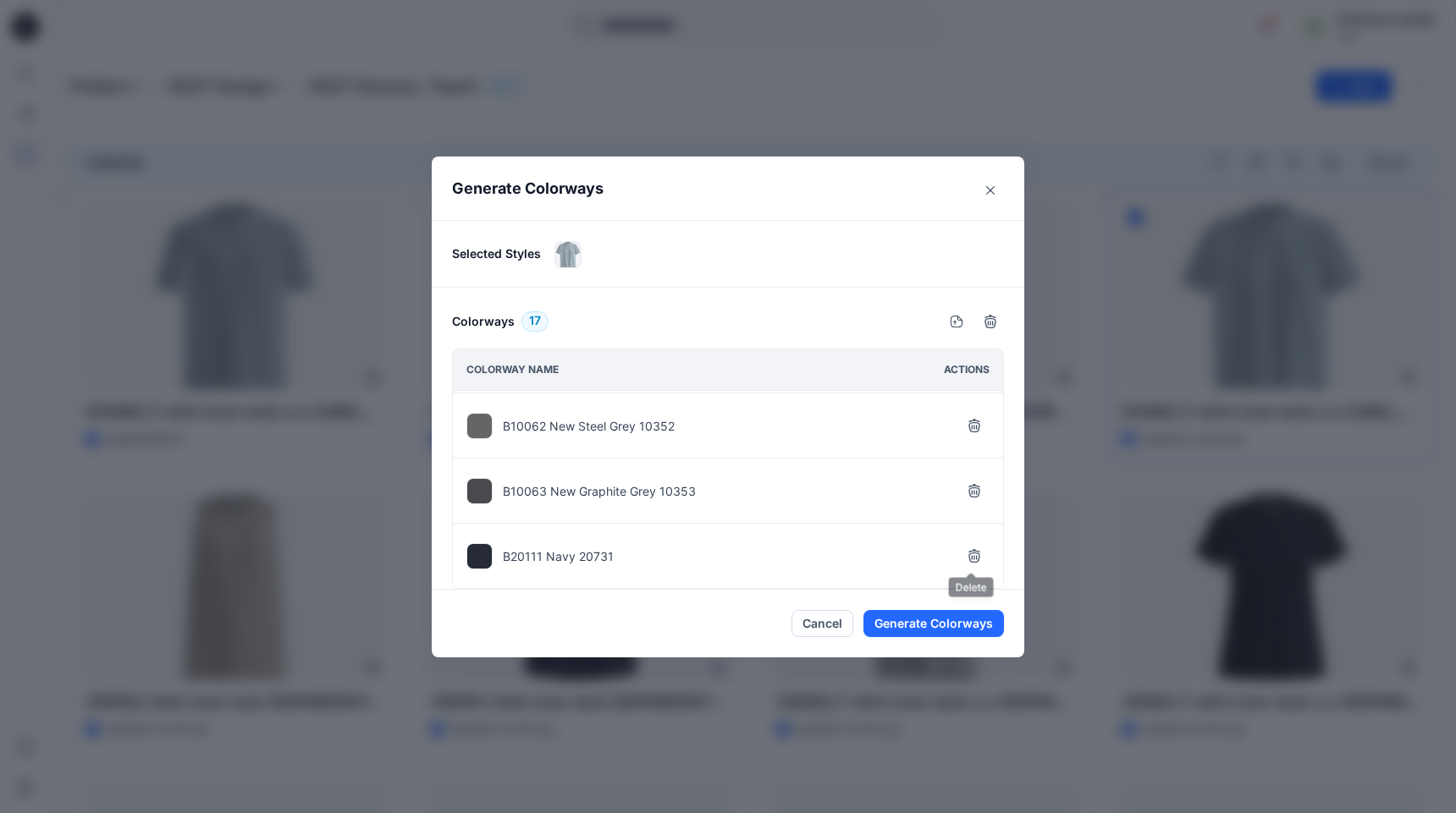
click at [967, 551] on icon "button" at bounding box center [974, 556] width 14 height 14
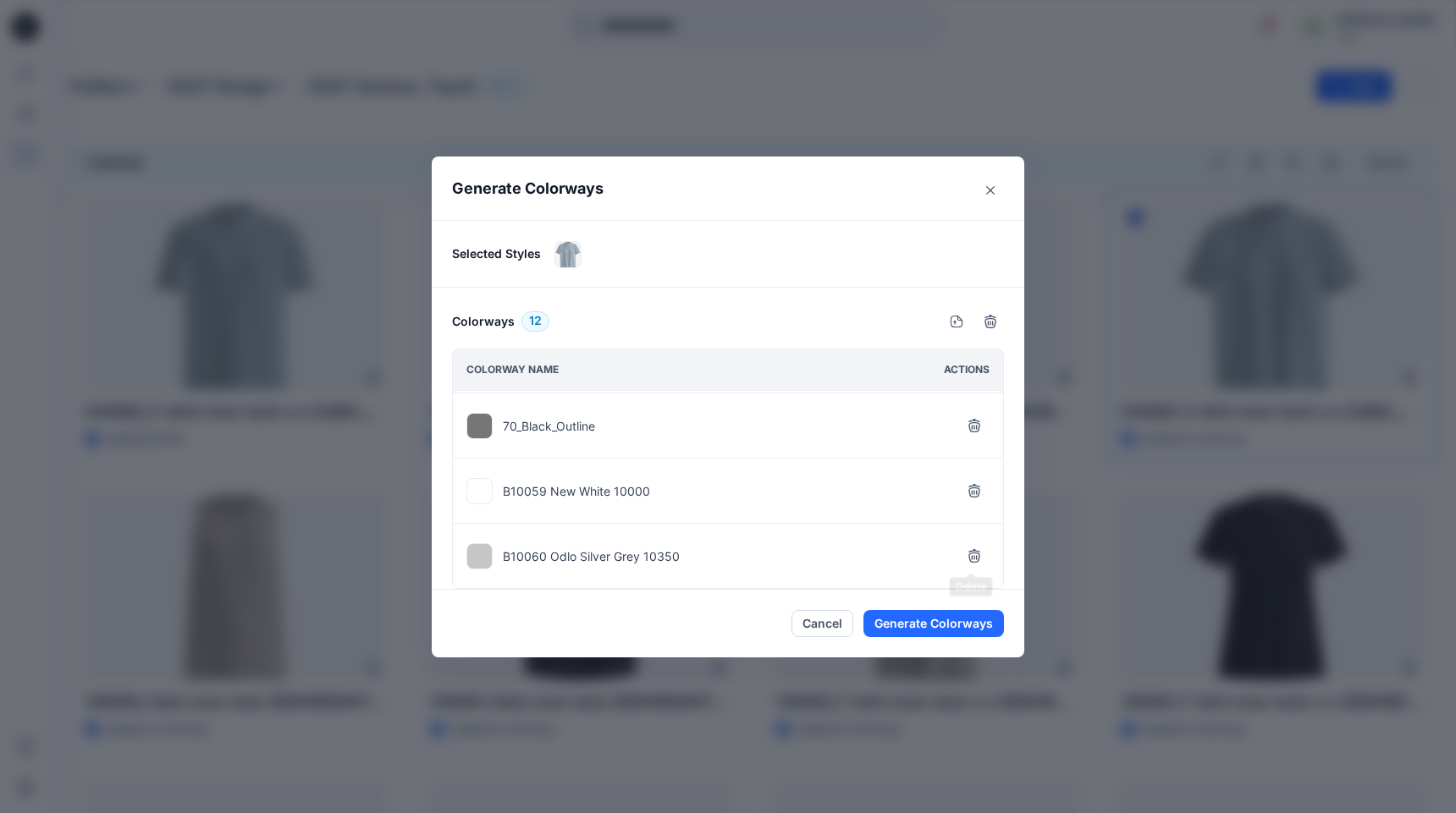
click at [967, 551] on icon "button" at bounding box center [974, 556] width 14 height 14
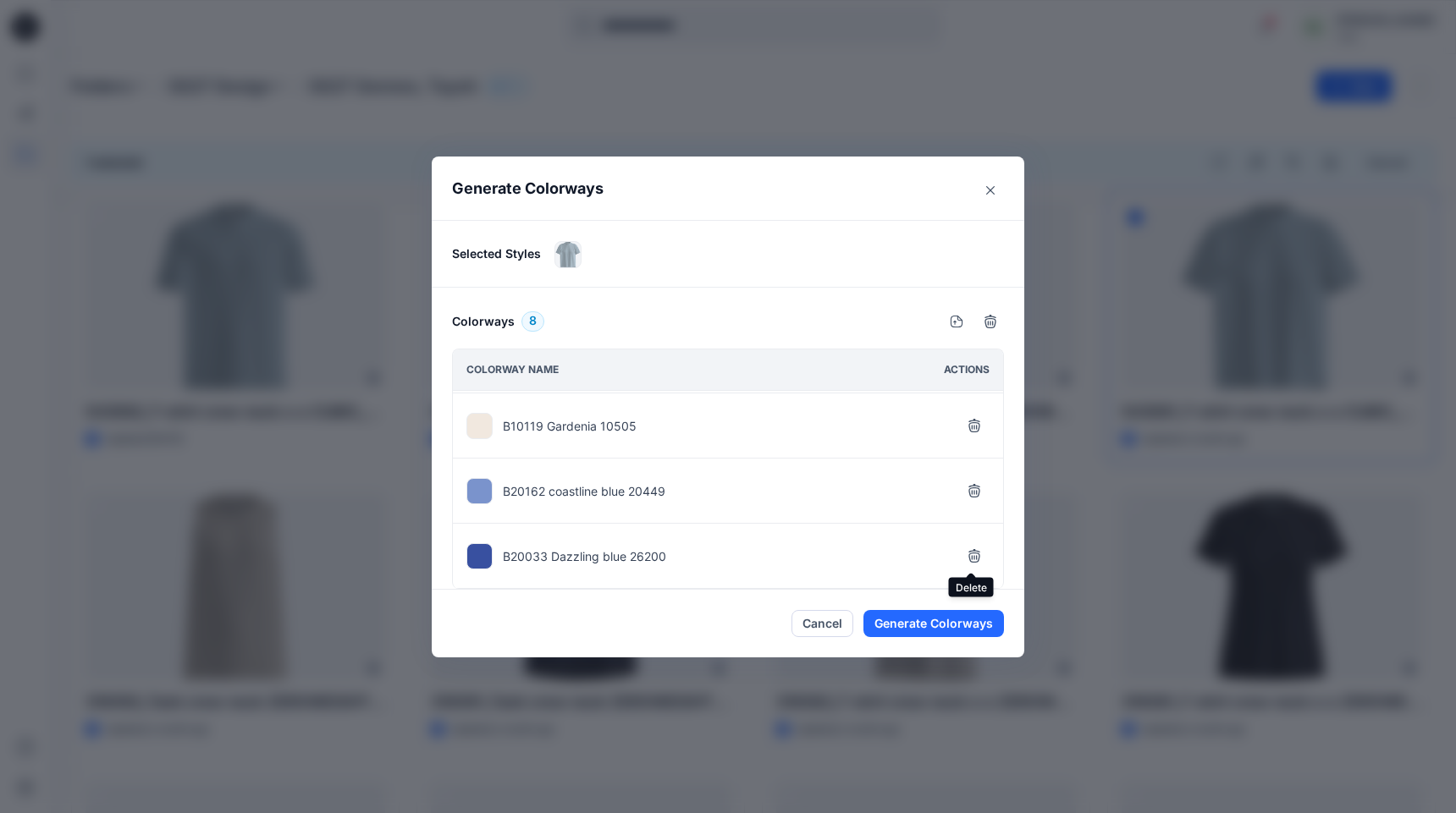
click at [967, 551] on icon "button" at bounding box center [974, 556] width 14 height 14
click at [932, 628] on button "Generate Colorways" at bounding box center [933, 624] width 140 height 27
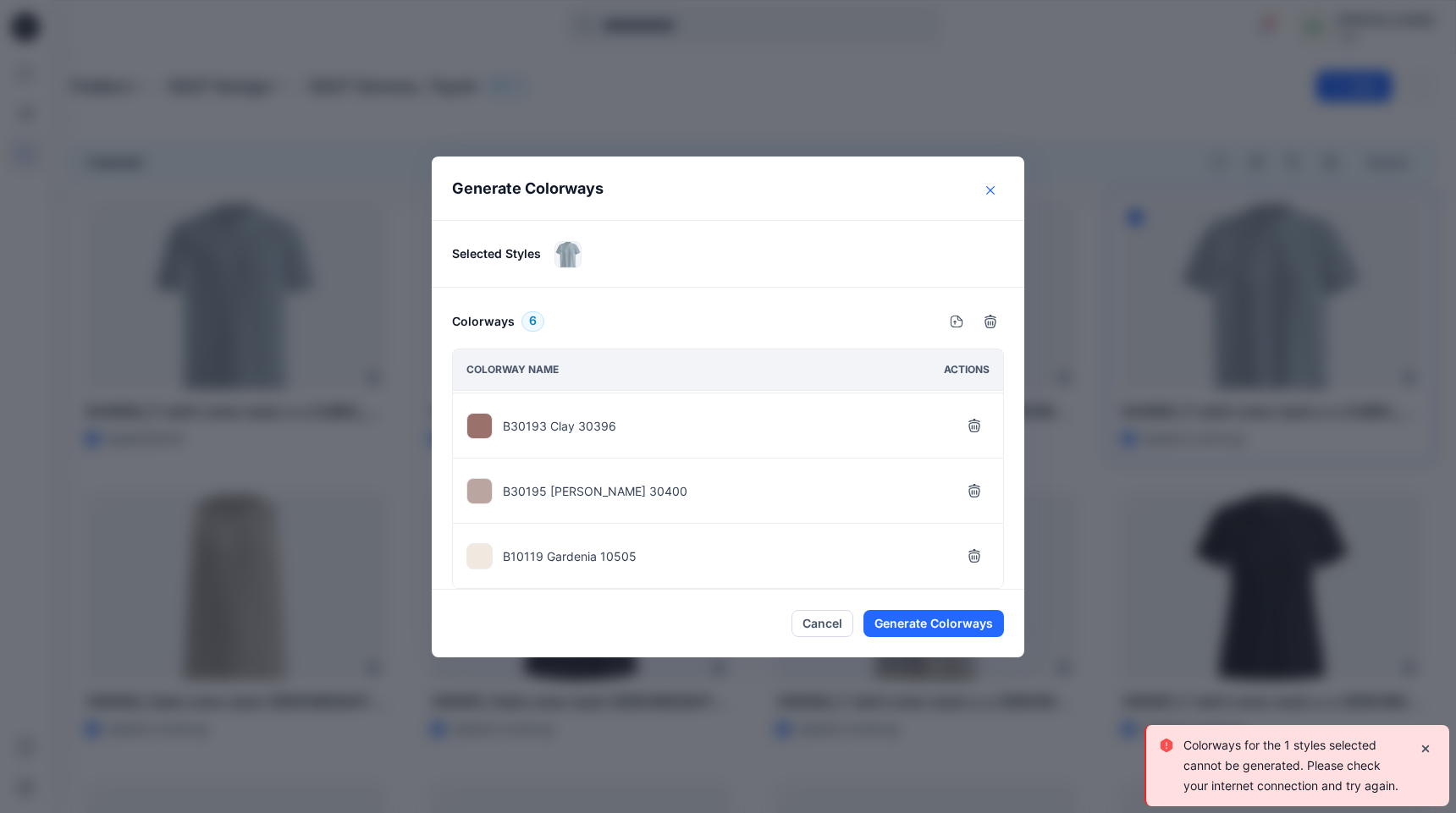
click at [994, 188] on button "Close" at bounding box center [990, 191] width 27 height 27
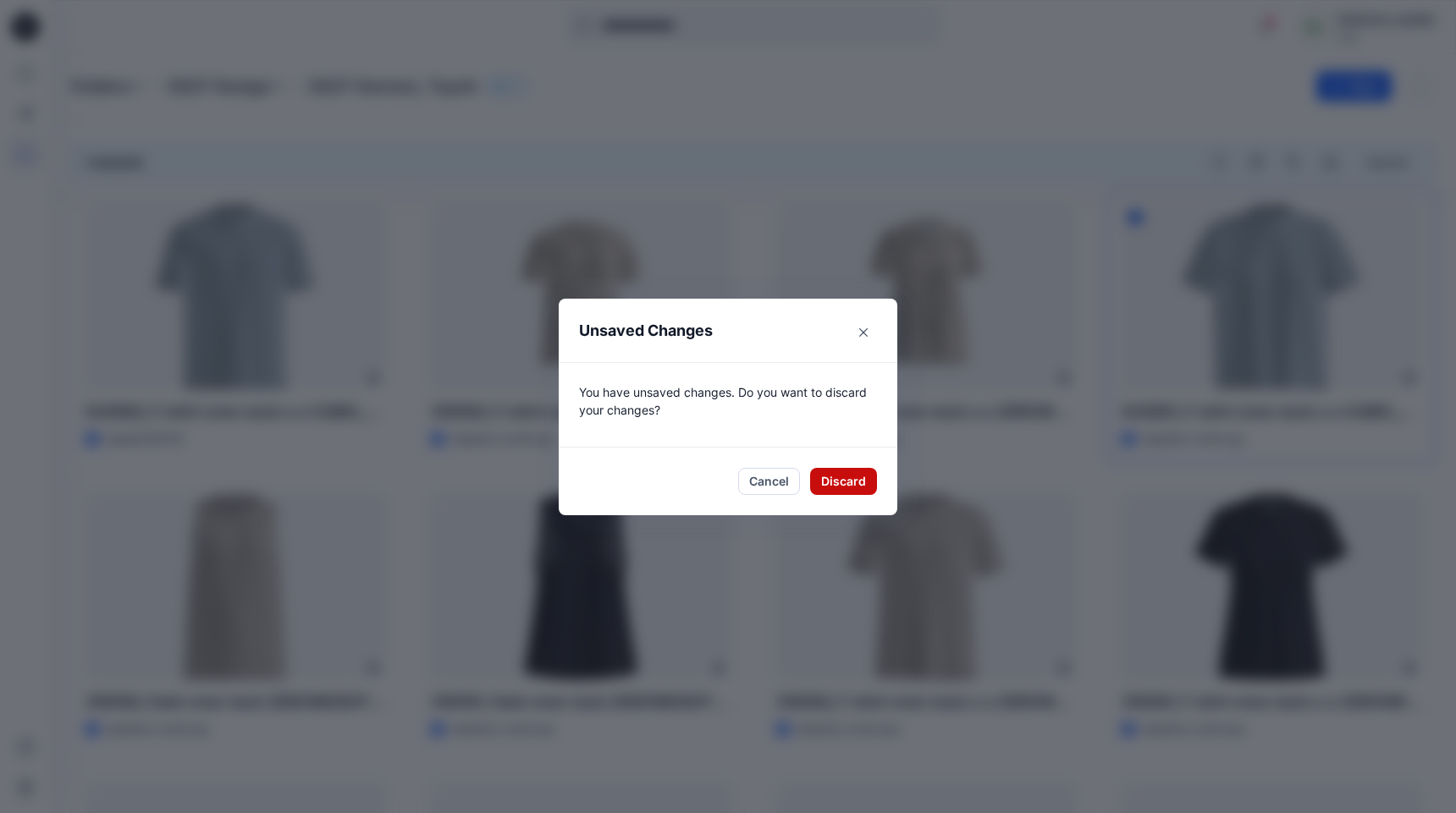
click at [840, 485] on button "Discard" at bounding box center [843, 482] width 67 height 27
